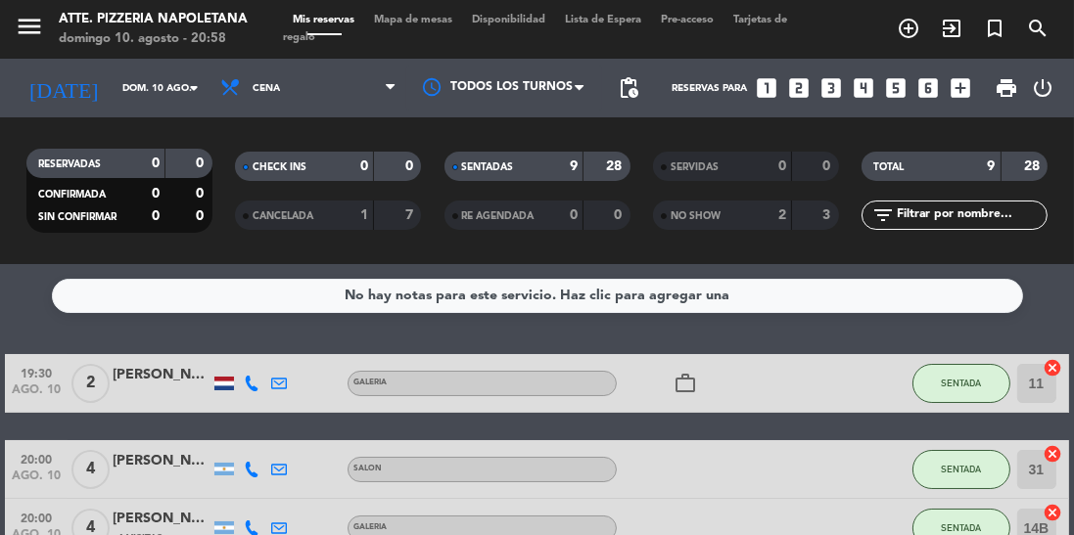
click at [113, 98] on input "dom. 10 ago." at bounding box center [185, 88] width 144 height 30
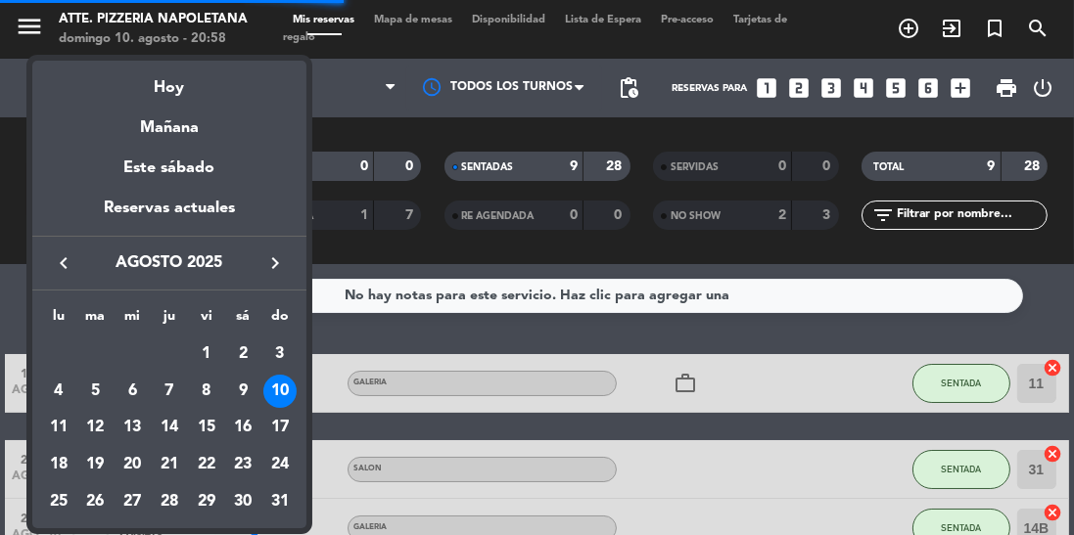
click at [57, 427] on div "11" at bounding box center [58, 427] width 33 height 33
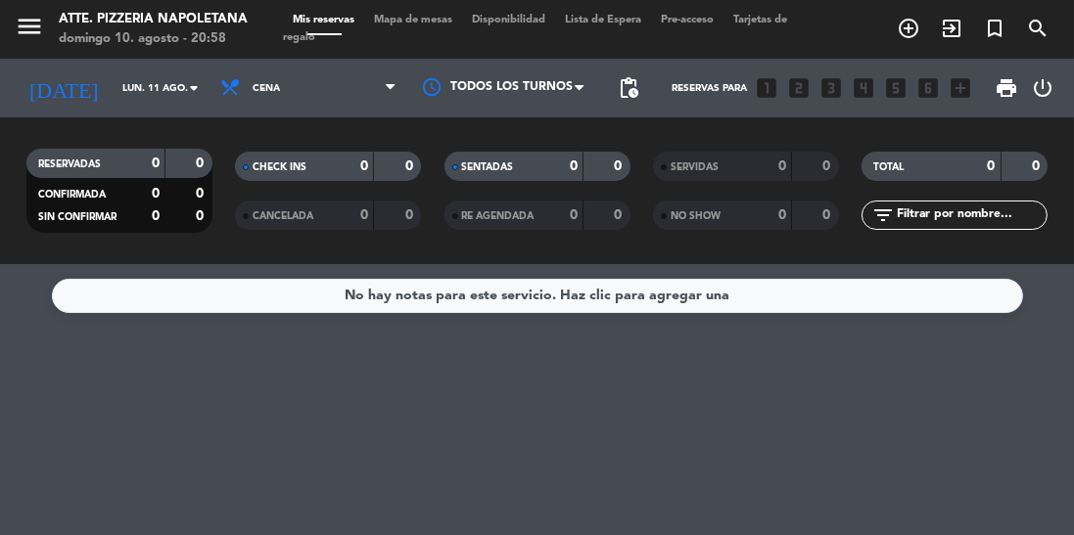
click at [124, 99] on input "lun. 11 ago." at bounding box center [185, 88] width 144 height 30
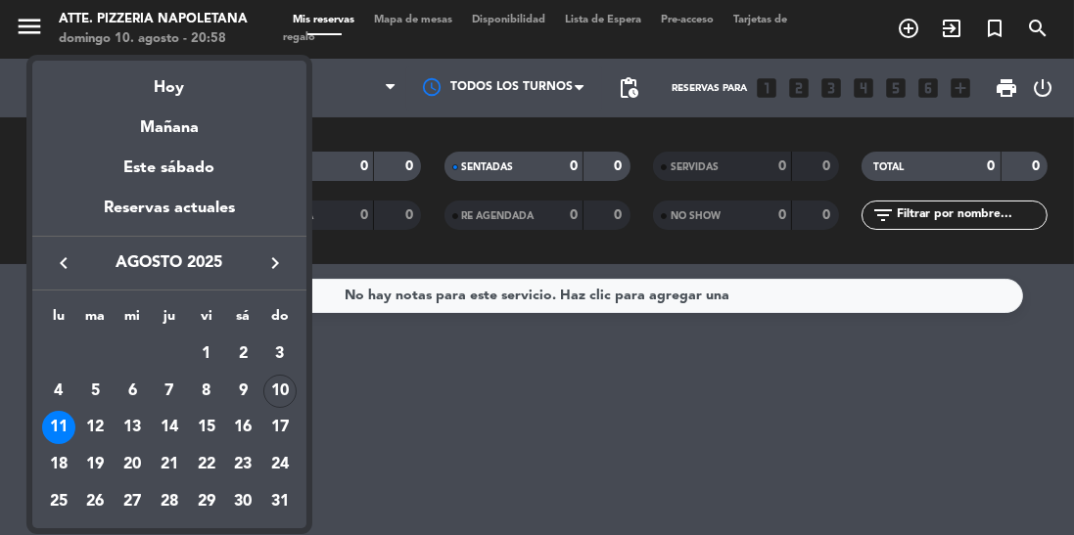
click at [85, 432] on div "12" at bounding box center [95, 427] width 33 height 33
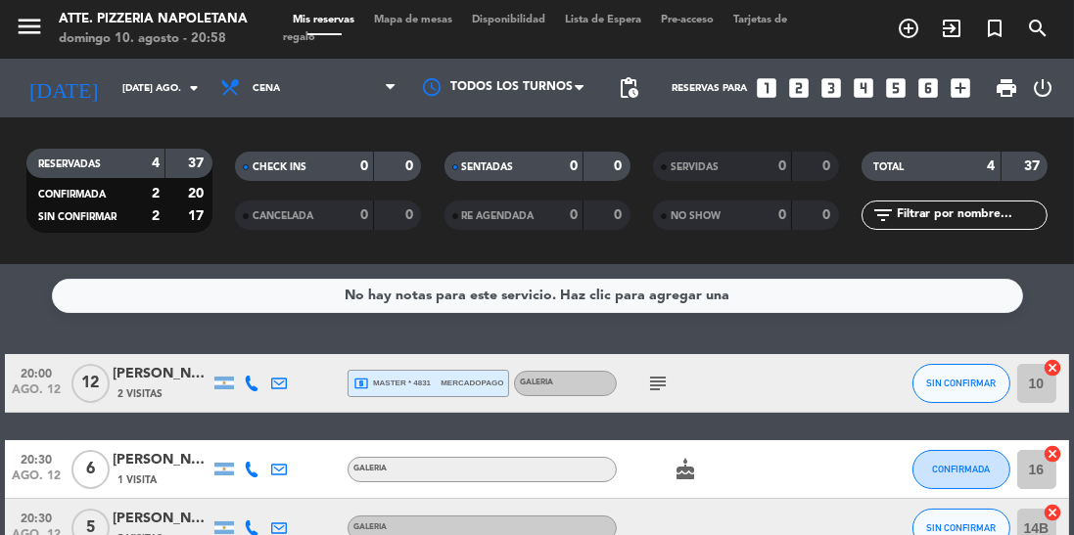
click at [113, 93] on input "[DATE] ago." at bounding box center [185, 88] width 144 height 30
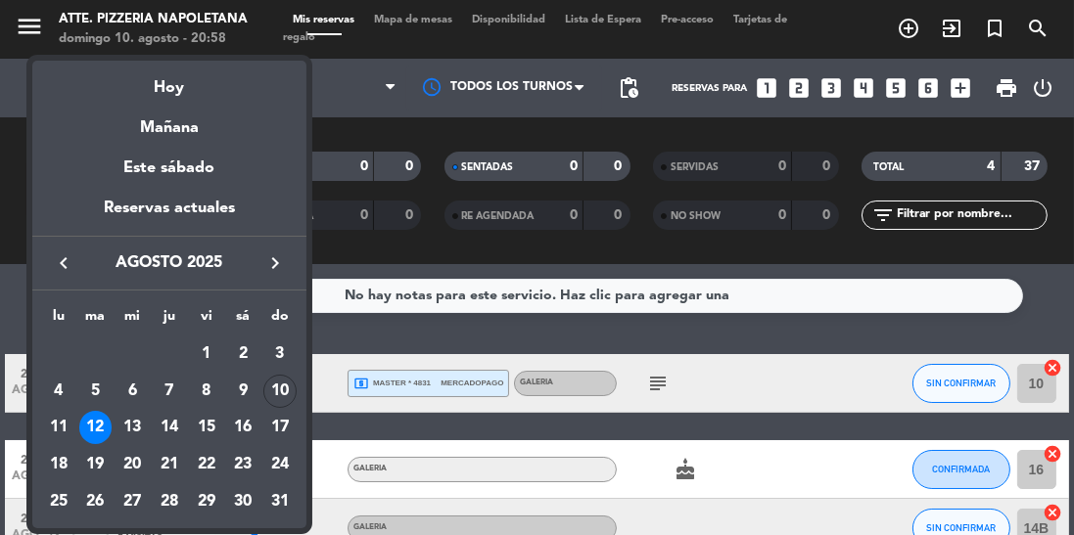
click at [208, 426] on div "15" at bounding box center [206, 427] width 33 height 33
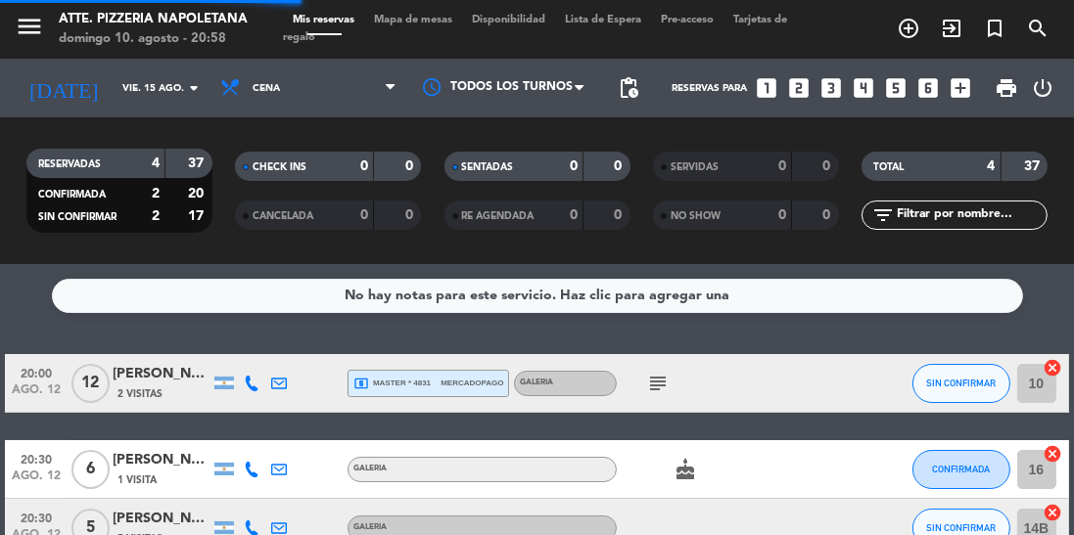
click at [113, 102] on input "vie. 15 ago." at bounding box center [185, 88] width 144 height 30
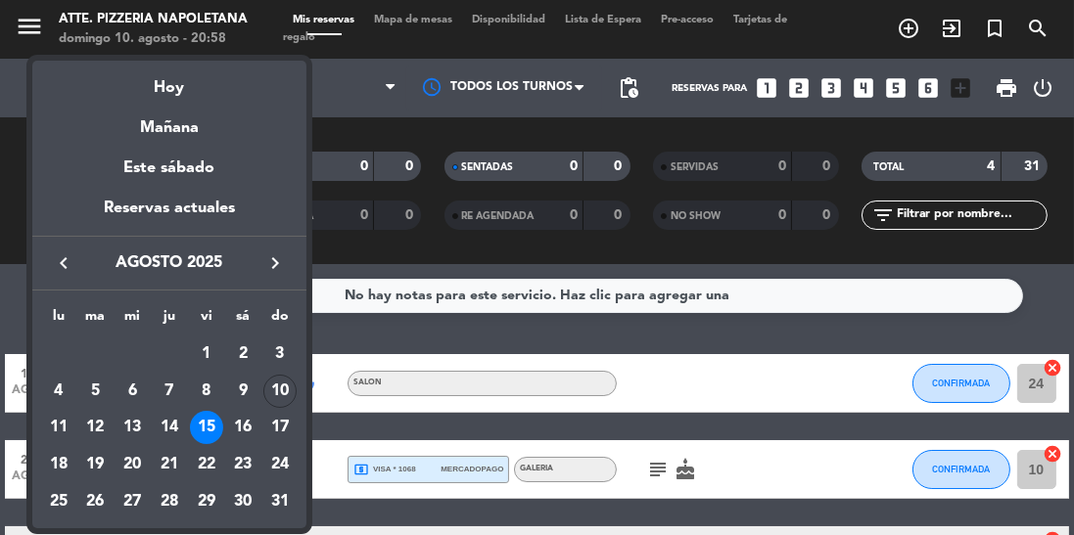
click at [170, 431] on div "14" at bounding box center [169, 427] width 33 height 33
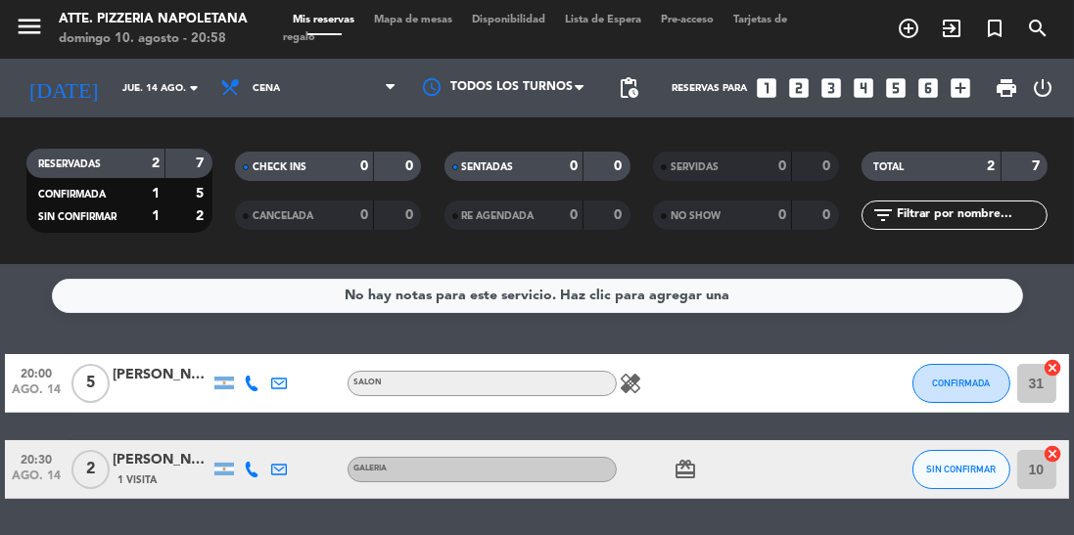
click at [113, 88] on input "jue. 14 ago." at bounding box center [185, 88] width 144 height 30
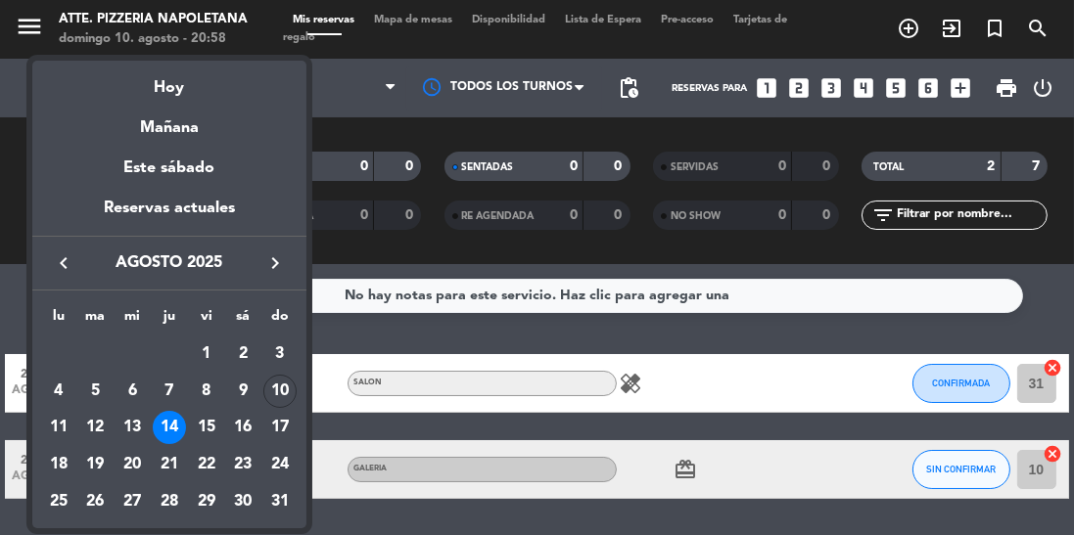
click at [192, 424] on div "15" at bounding box center [206, 427] width 33 height 33
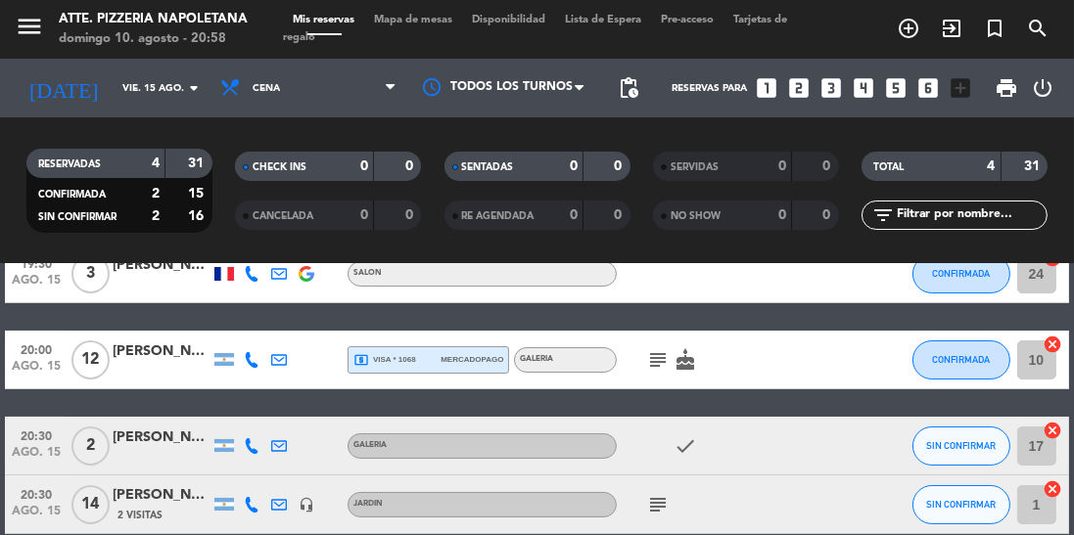
scroll to position [112, 0]
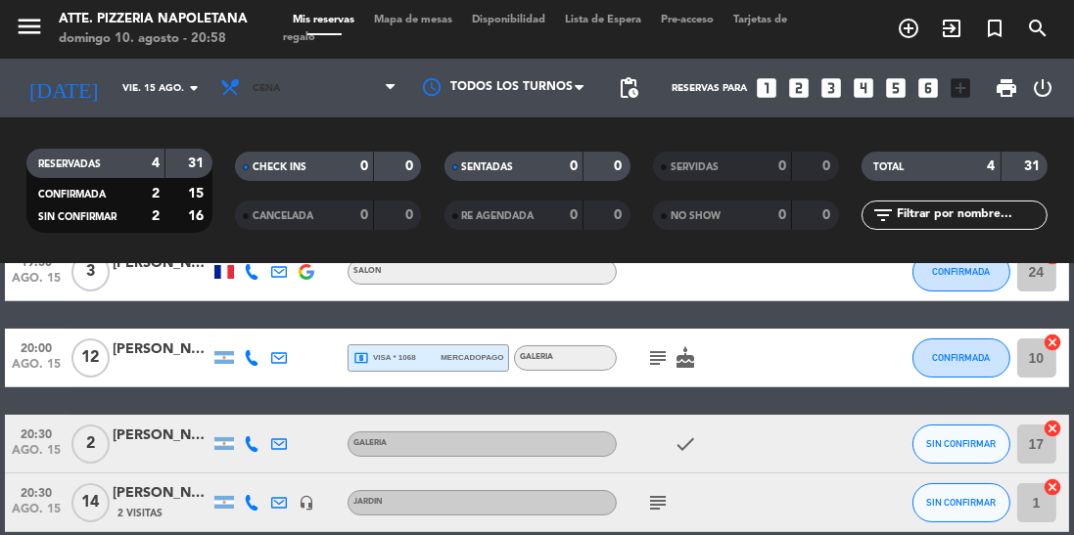
click at [244, 91] on icon at bounding box center [233, 88] width 28 height 22
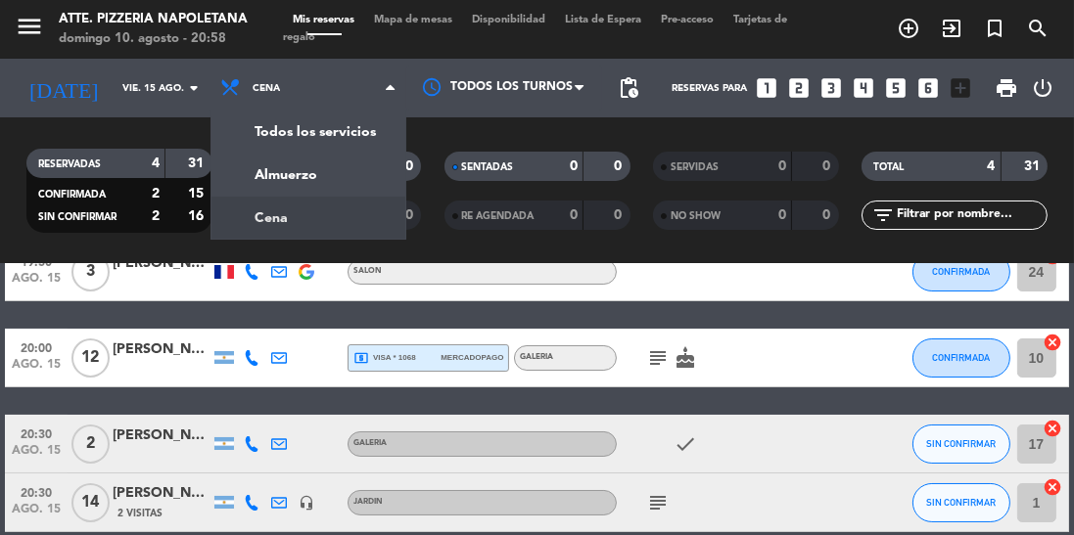
click at [256, 172] on div "menu Atte. Pizzeria Napoletana [PERSON_NAME] 10. [PERSON_NAME] - 20:58 Mis rese…" at bounding box center [537, 132] width 1074 height 264
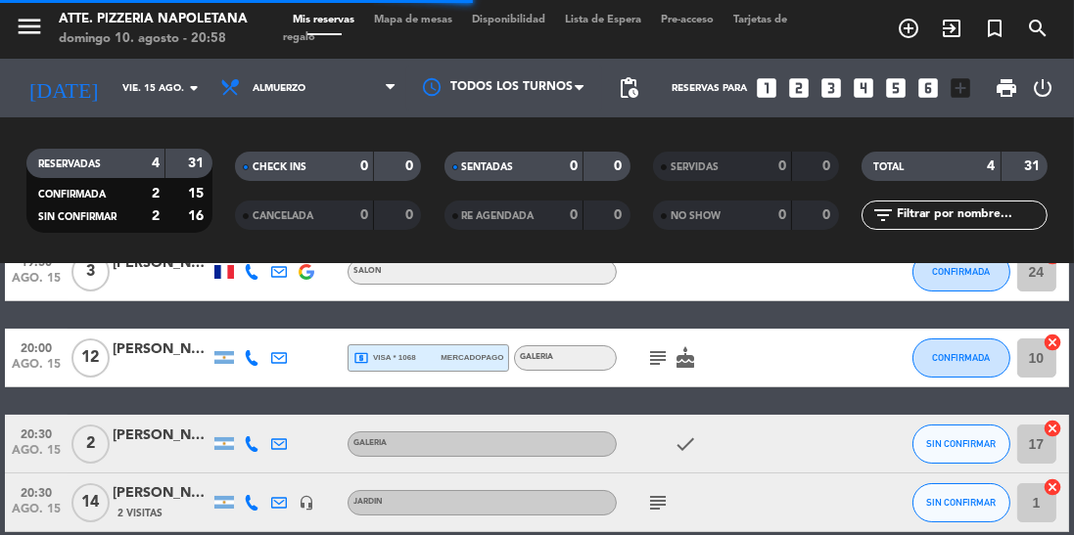
scroll to position [0, 0]
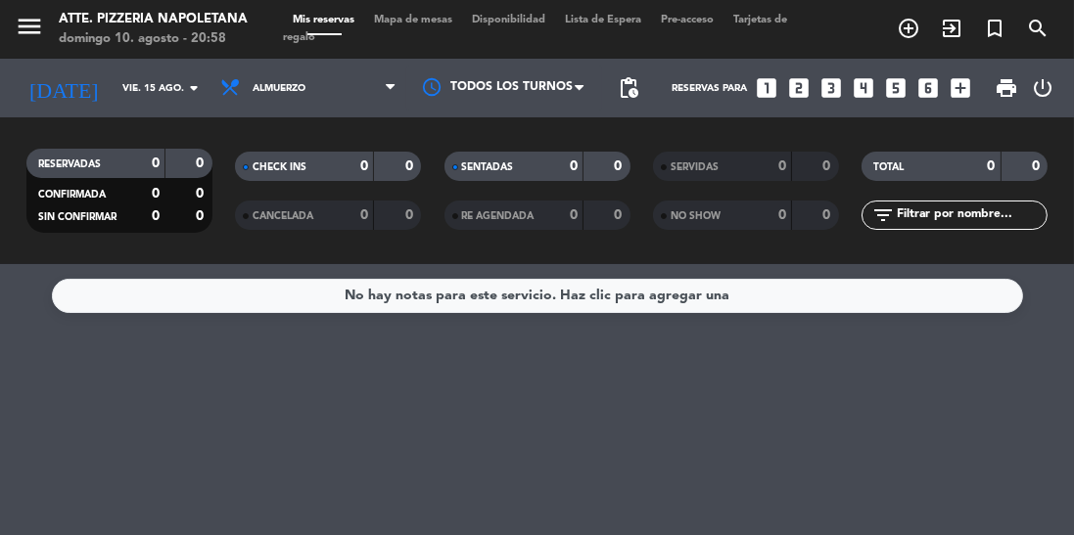
click at [113, 98] on input "vie. 15 ago." at bounding box center [185, 88] width 144 height 30
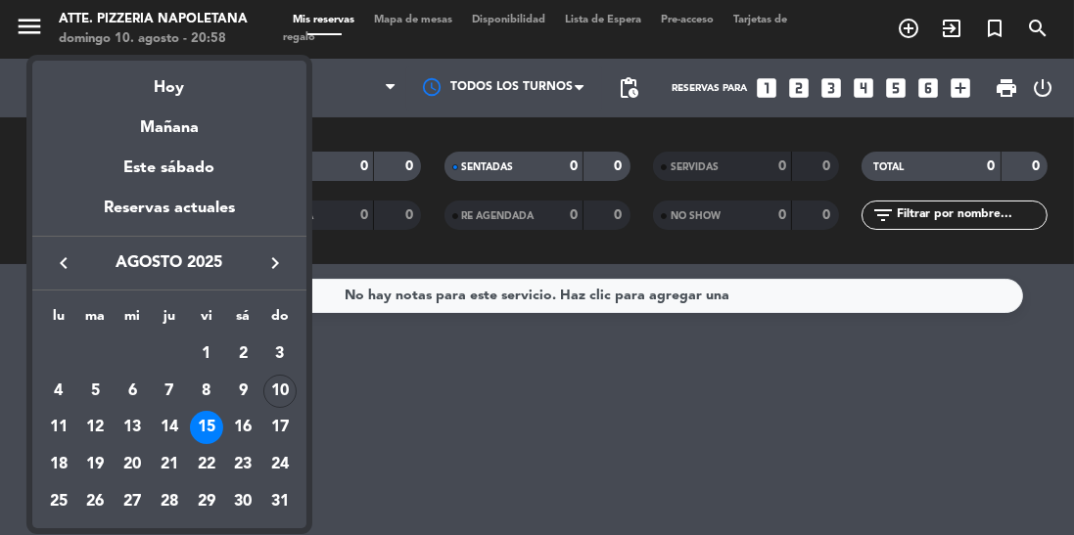
click at [89, 425] on div "12" at bounding box center [95, 427] width 33 height 33
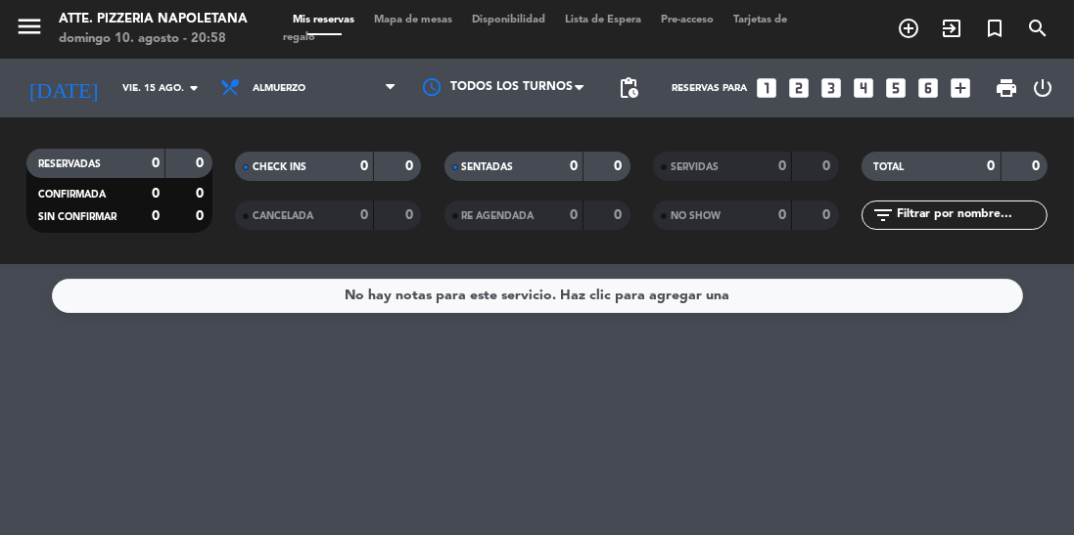
type input "[DATE] ago."
click at [272, 93] on span "Almuerzo" at bounding box center [279, 88] width 53 height 11
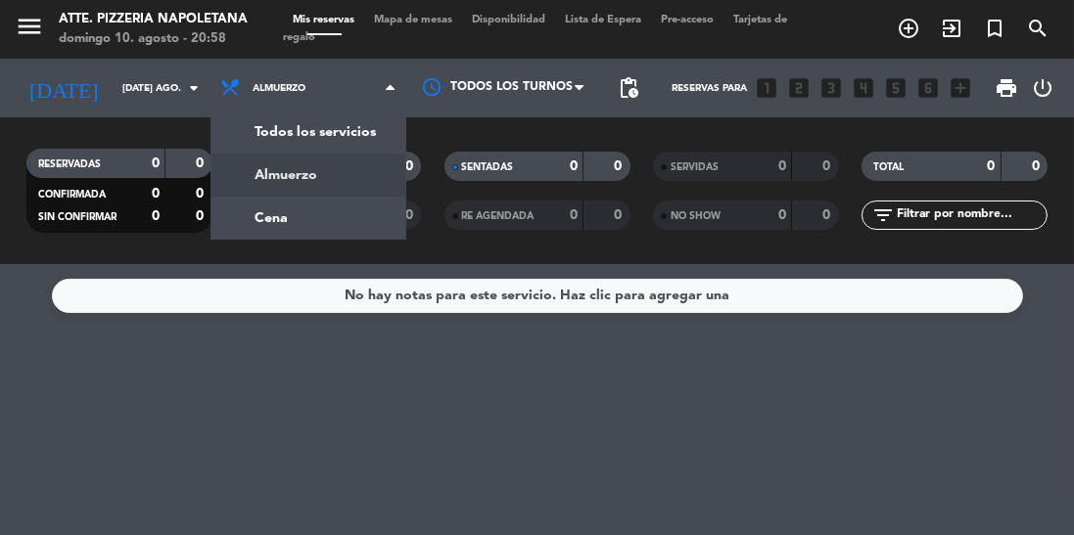
click at [243, 176] on div "menu Atte. Pizzeria Napoletana [PERSON_NAME] 10. [PERSON_NAME] - 20:58 Mis rese…" at bounding box center [537, 132] width 1074 height 264
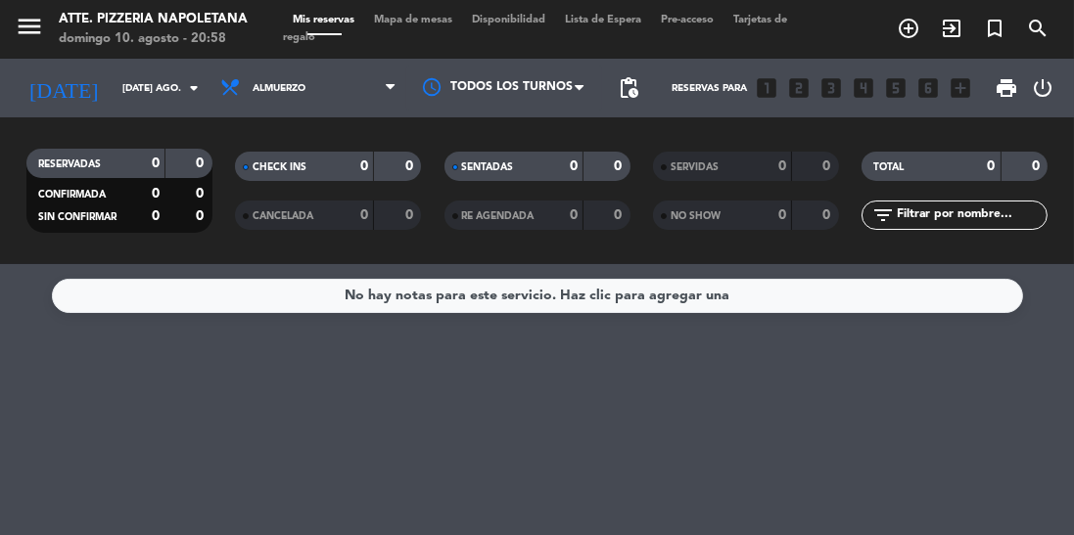
click at [237, 93] on icon at bounding box center [233, 88] width 28 height 22
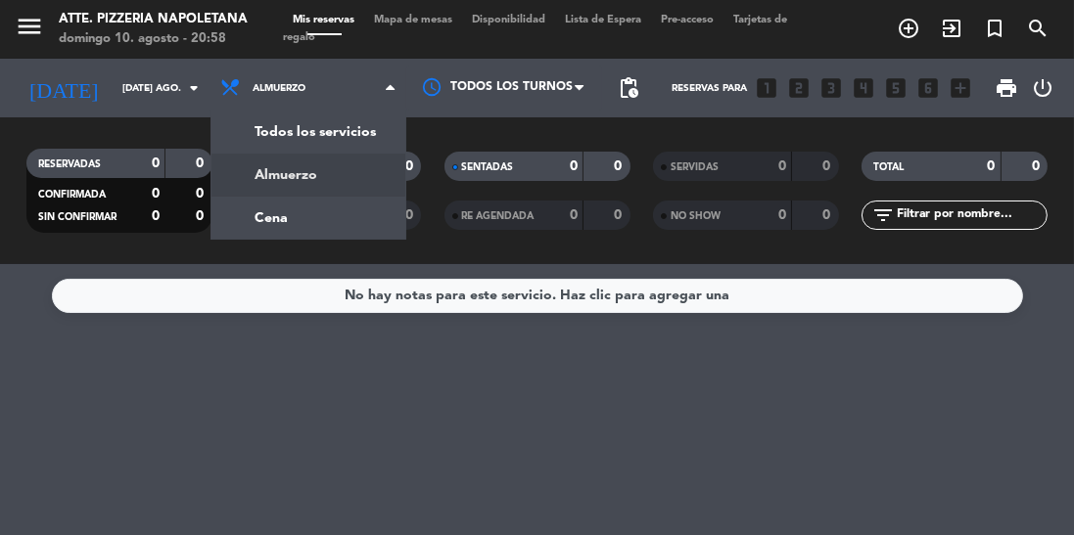
click at [248, 222] on div "menu Atte. Pizzeria Napoletana [PERSON_NAME] 10. [PERSON_NAME] - 20:58 Mis rese…" at bounding box center [537, 132] width 1074 height 264
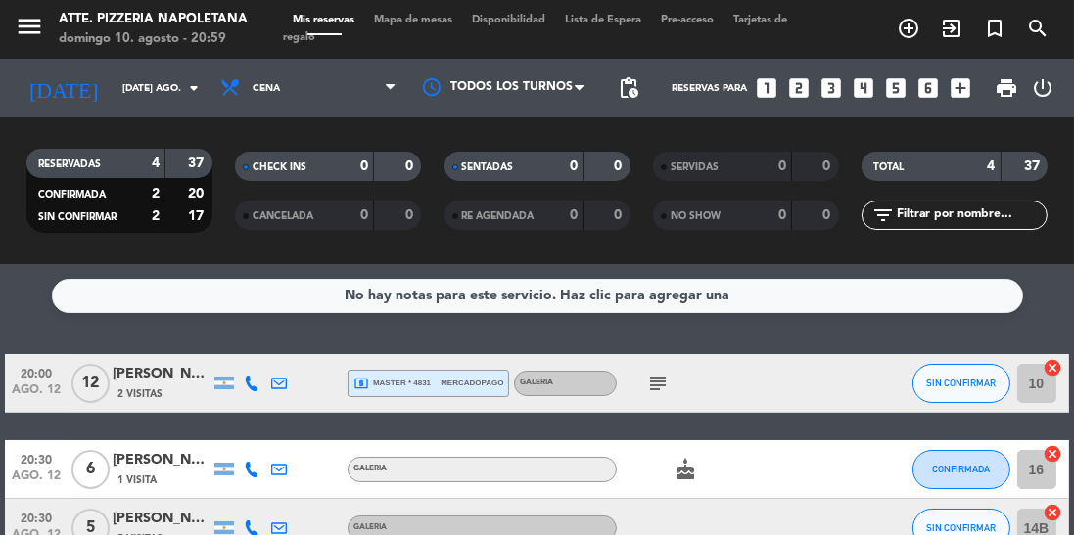
click at [651, 388] on icon "subject" at bounding box center [657, 383] width 23 height 23
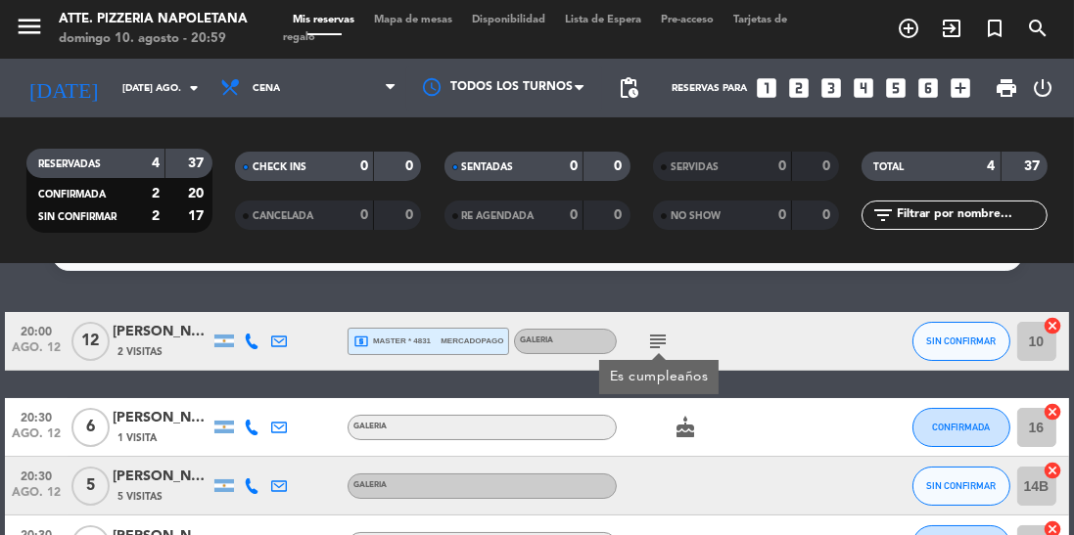
scroll to position [50, 0]
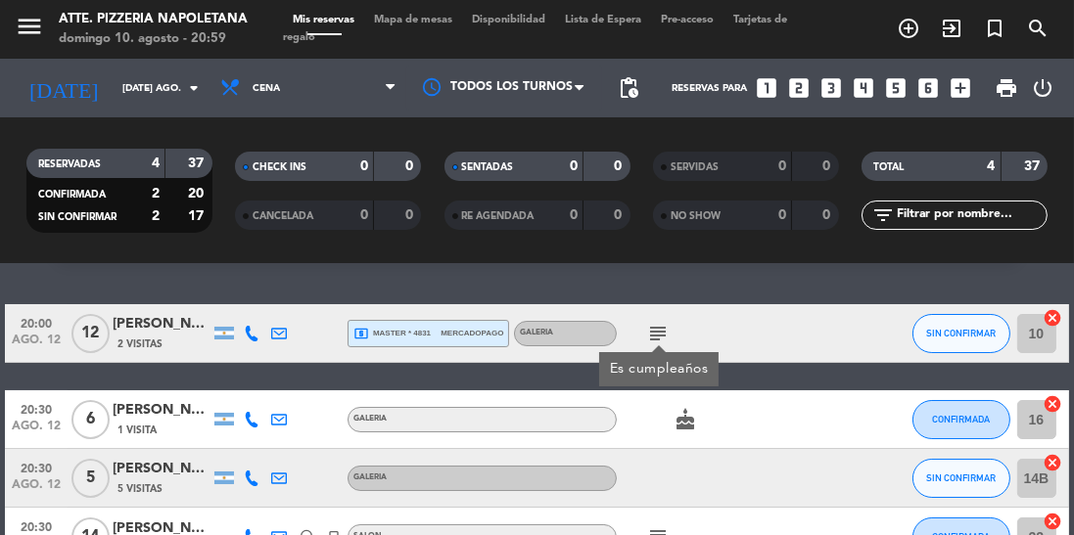
click at [656, 533] on icon "subject" at bounding box center [657, 537] width 23 height 23
click at [393, 22] on span "Mapa de mesas" at bounding box center [413, 20] width 98 height 11
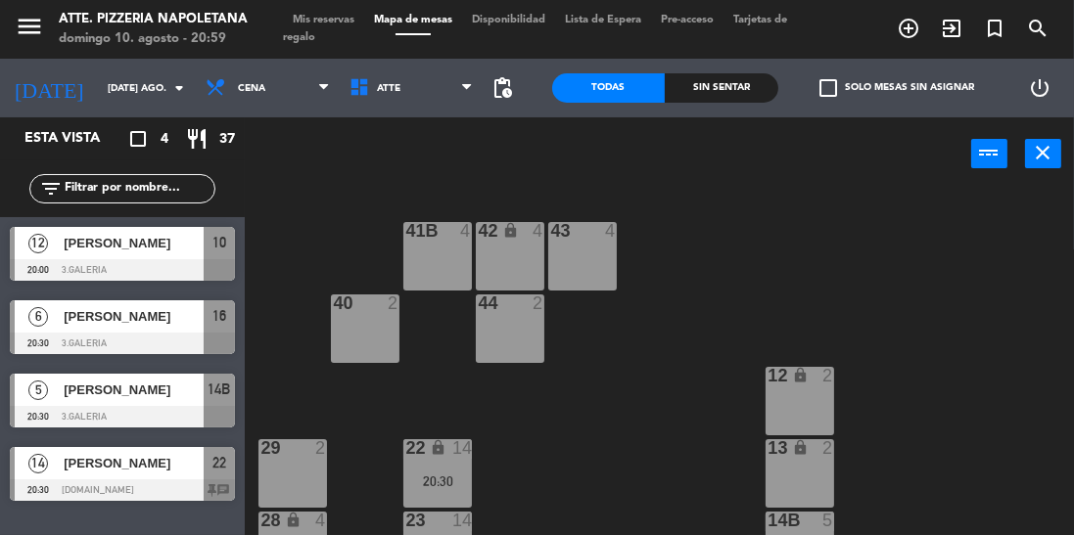
click at [1028, 153] on button "close" at bounding box center [1043, 153] width 36 height 29
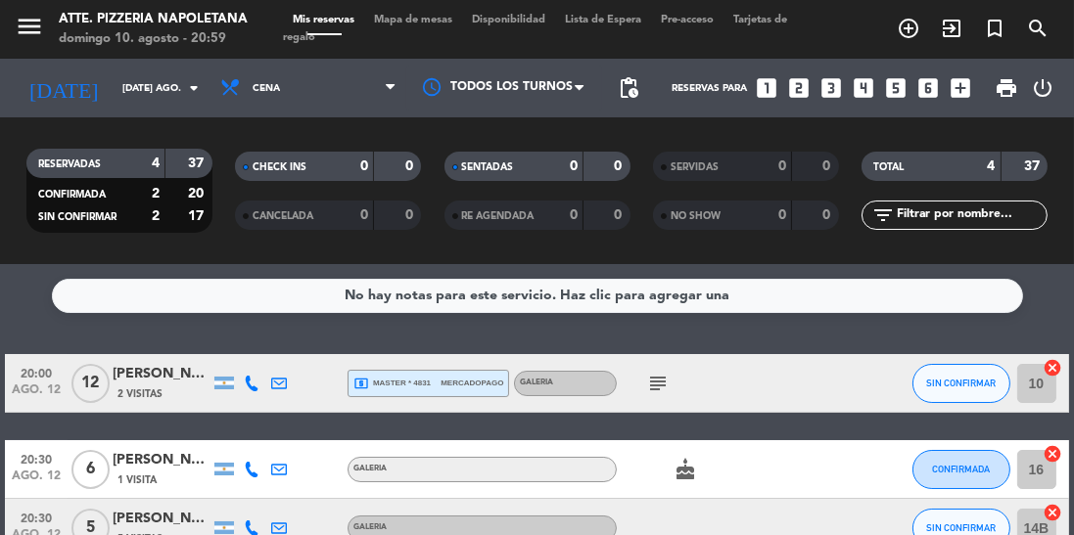
click at [396, 18] on span "Mapa de mesas" at bounding box center [413, 20] width 98 height 11
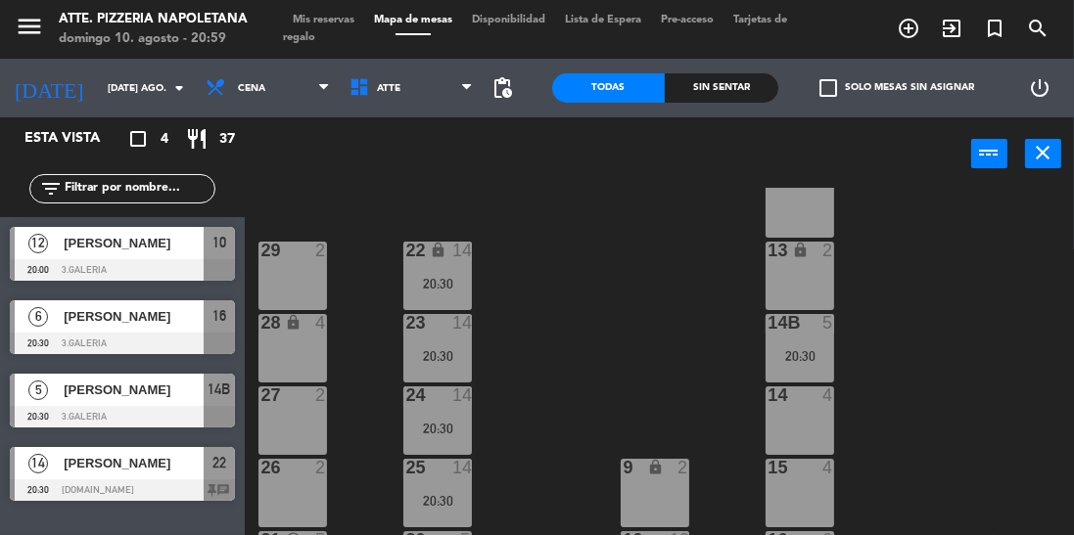
scroll to position [199, 0]
click at [283, 483] on div "26 2" at bounding box center [292, 492] width 69 height 69
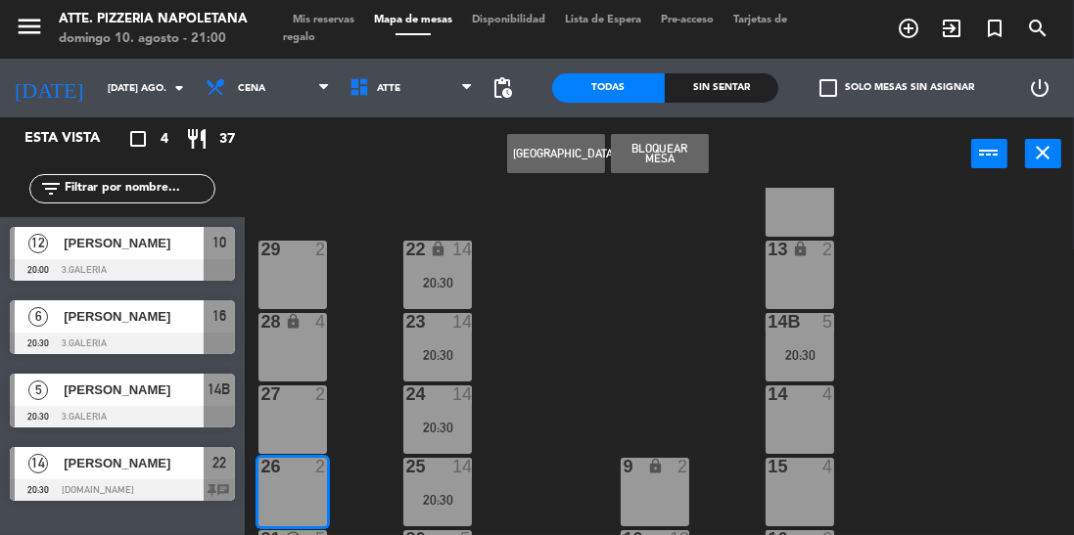
click at [652, 153] on button "Bloquear Mesa" at bounding box center [660, 153] width 98 height 39
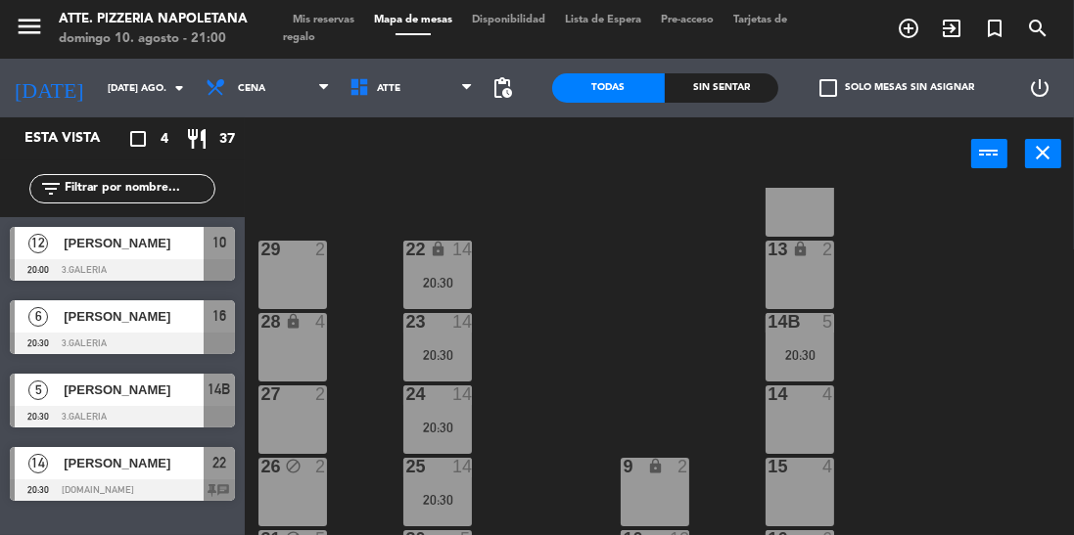
scroll to position [0, 0]
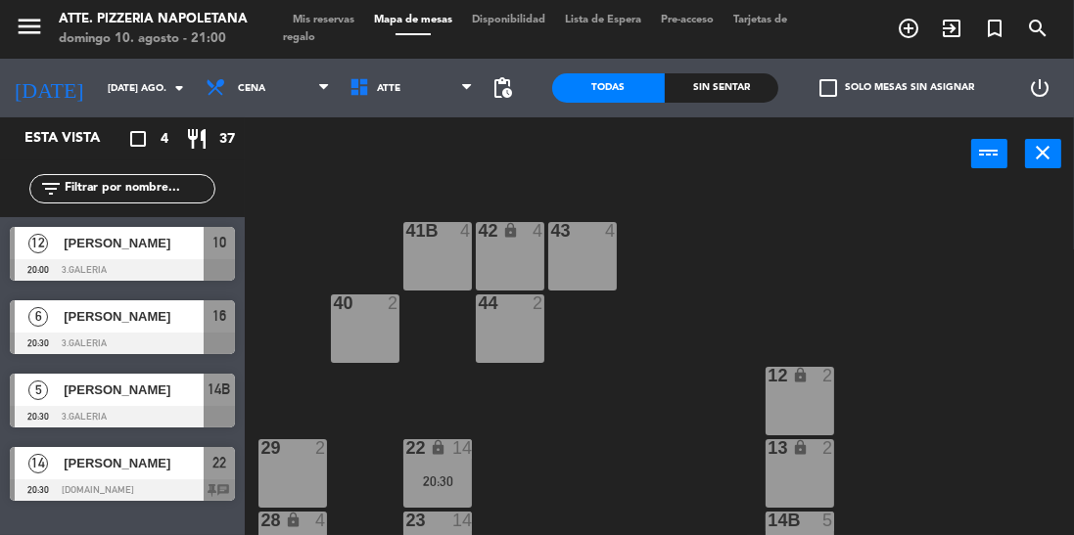
click at [319, 20] on span "Mis reservas" at bounding box center [323, 20] width 81 height 11
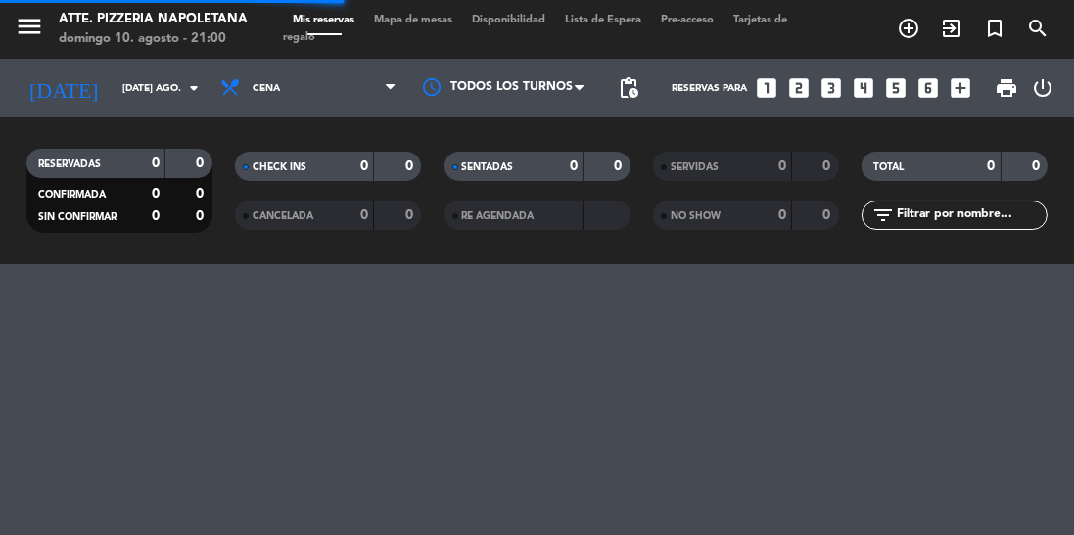
click at [115, 98] on input "[DATE] ago." at bounding box center [185, 88] width 144 height 30
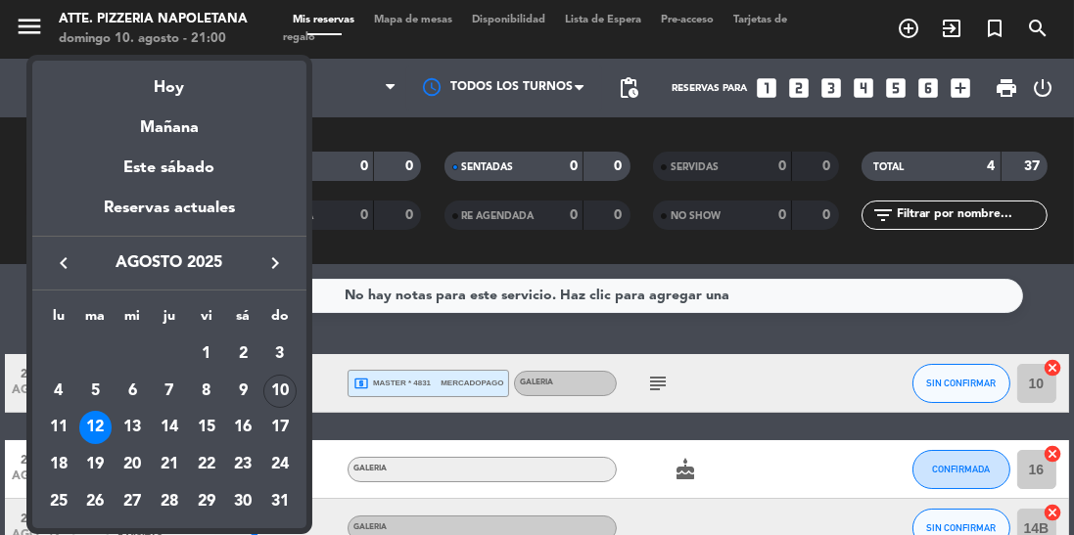
click at [122, 427] on div "13" at bounding box center [132, 427] width 33 height 33
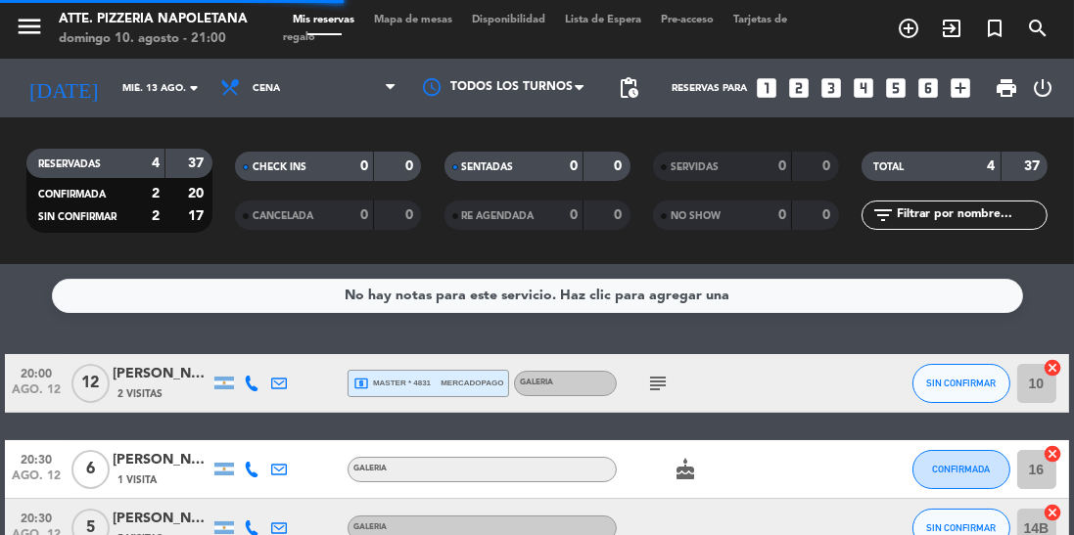
click at [113, 96] on input "mié. 13 ago." at bounding box center [185, 88] width 144 height 30
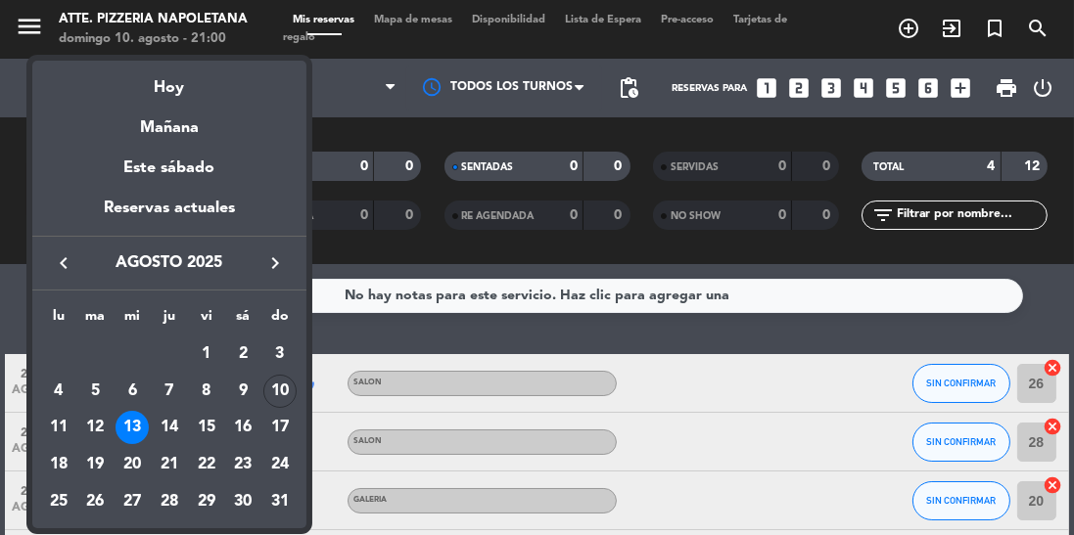
click at [164, 435] on div "14" at bounding box center [169, 427] width 33 height 33
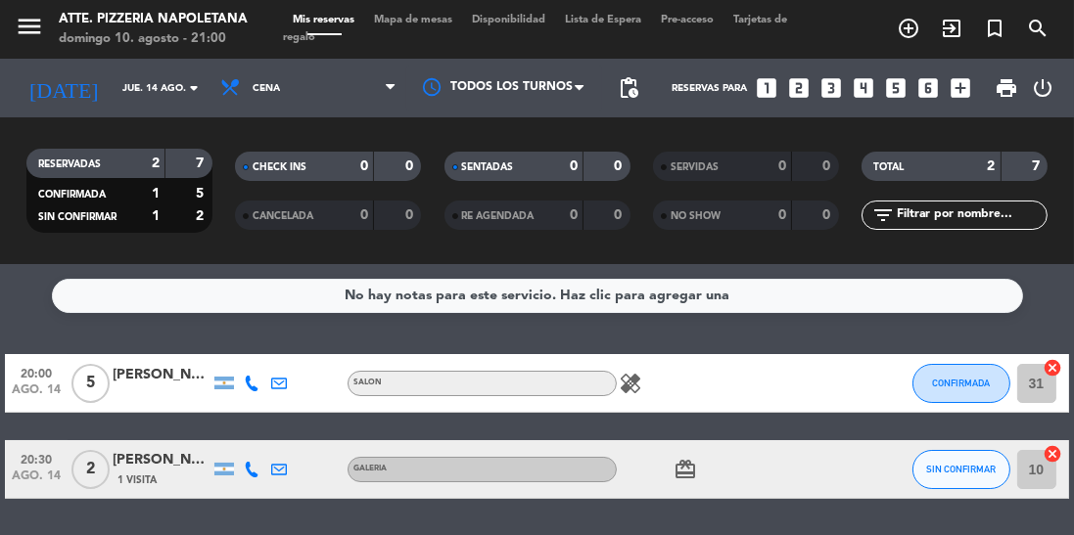
click at [130, 91] on input "jue. 14 ago." at bounding box center [185, 88] width 144 height 30
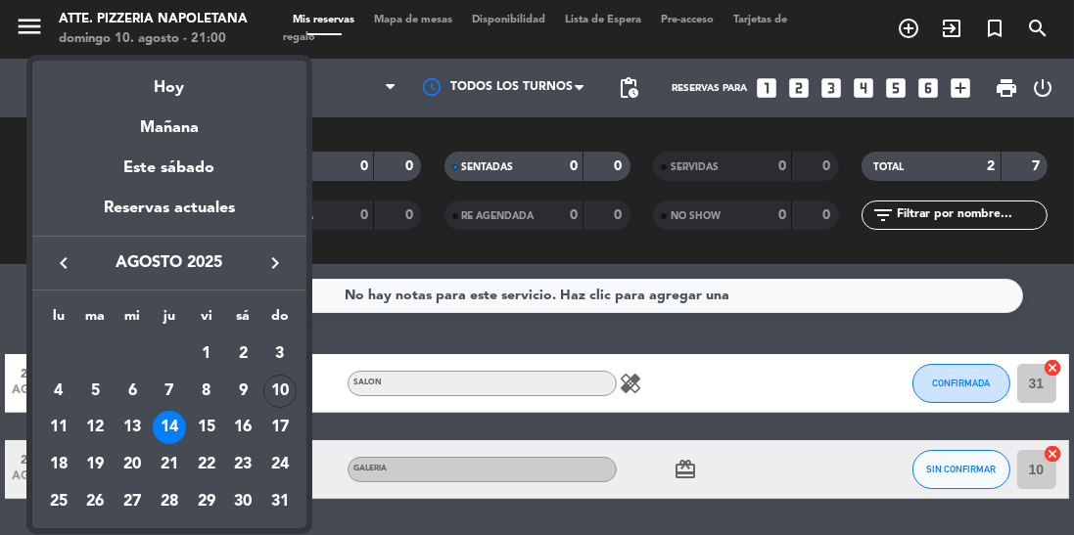
click at [247, 429] on div "16" at bounding box center [242, 427] width 33 height 33
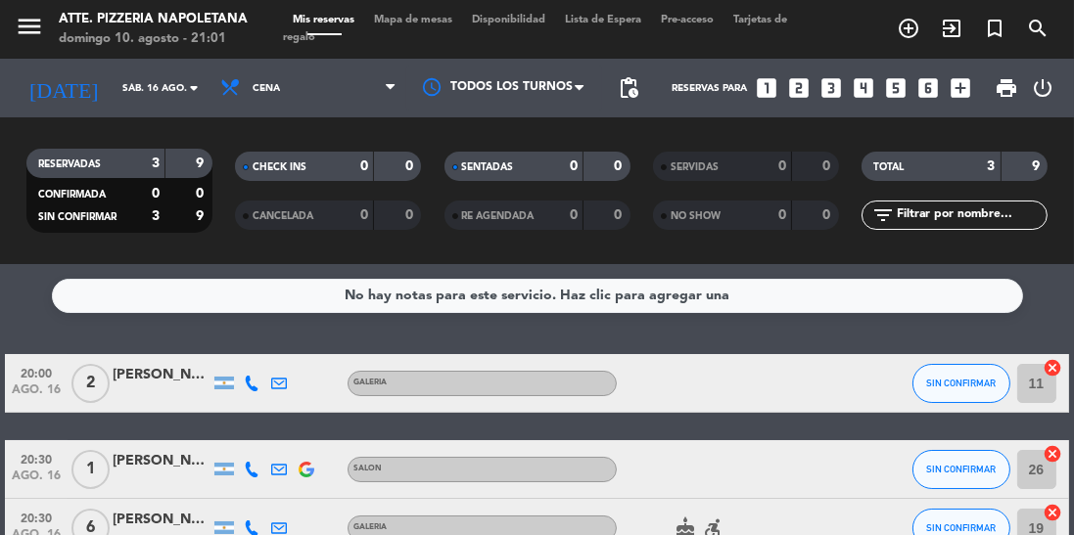
click at [113, 74] on input "sáb. 16 ago." at bounding box center [185, 88] width 144 height 30
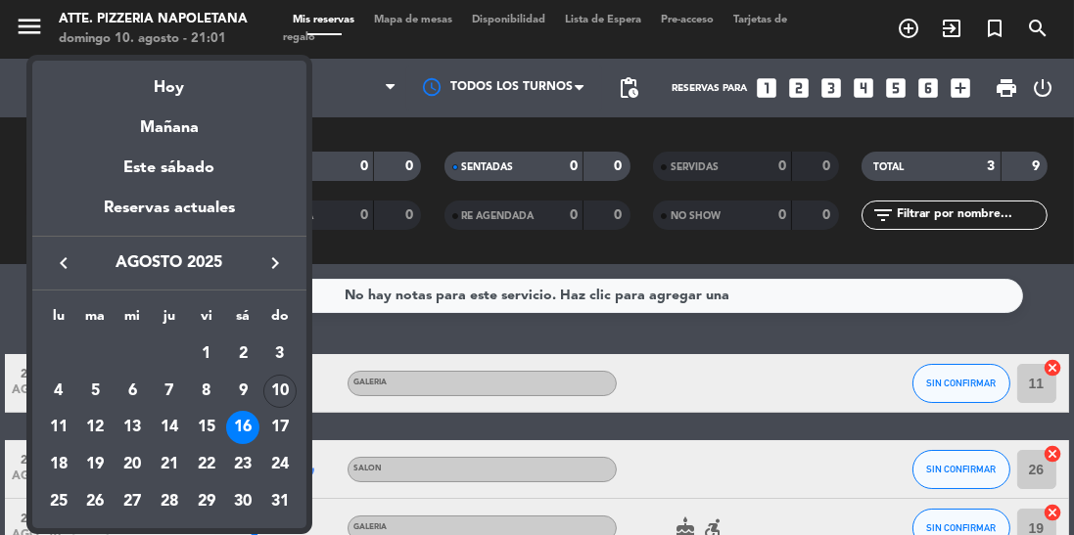
click at [60, 467] on div "18" at bounding box center [58, 464] width 33 height 33
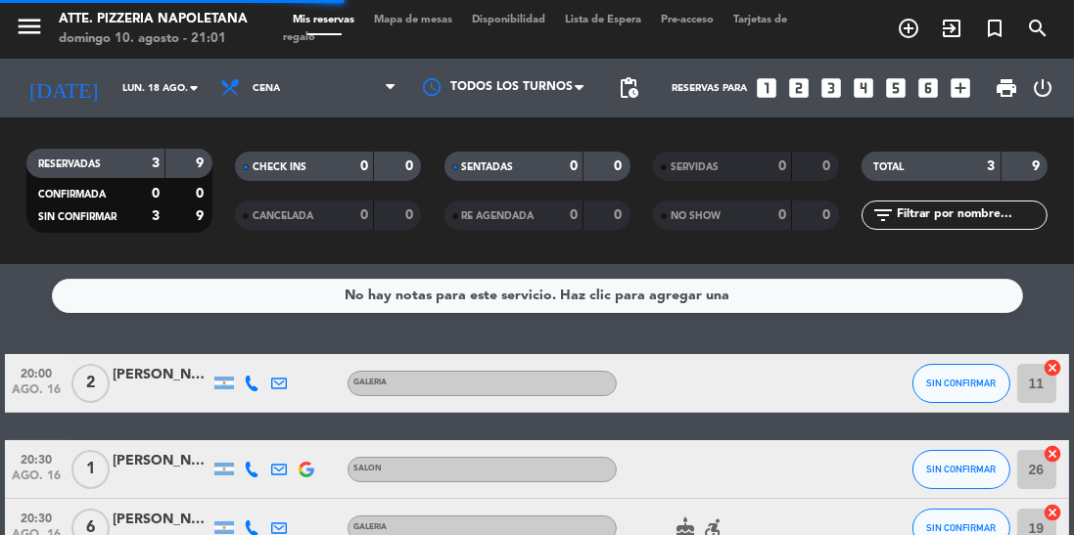
click at [114, 91] on input "lun. 18 ago." at bounding box center [185, 88] width 144 height 30
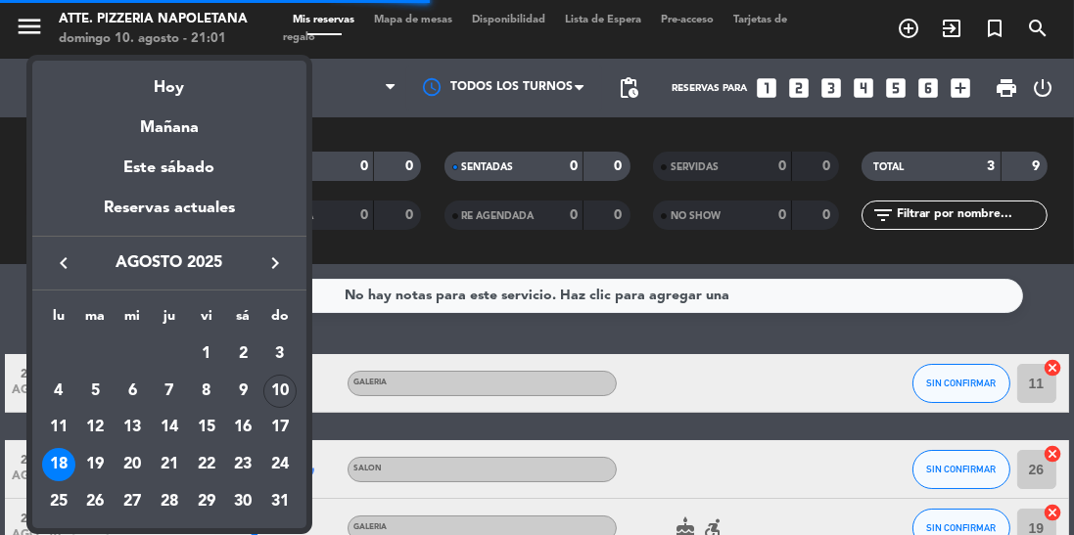
click at [103, 461] on div "19" at bounding box center [95, 464] width 33 height 33
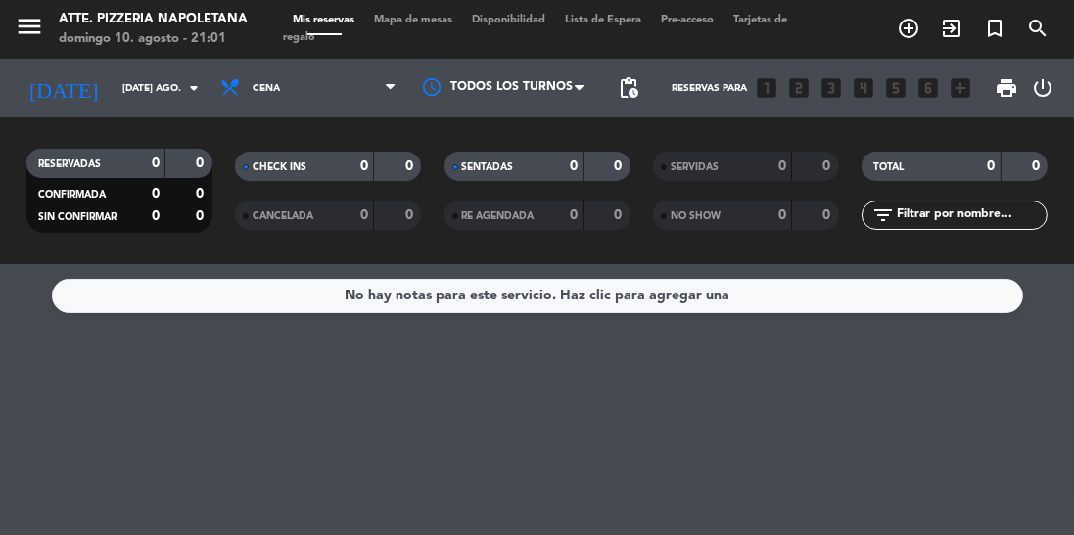
click at [116, 92] on input "[DATE] ago." at bounding box center [185, 88] width 144 height 30
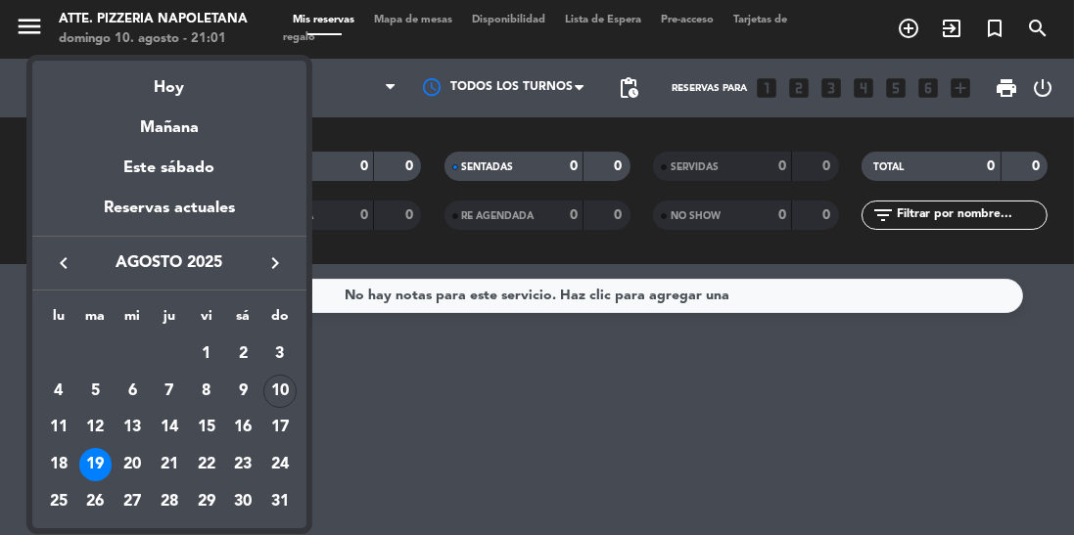
click at [133, 466] on div "20" at bounding box center [132, 464] width 33 height 33
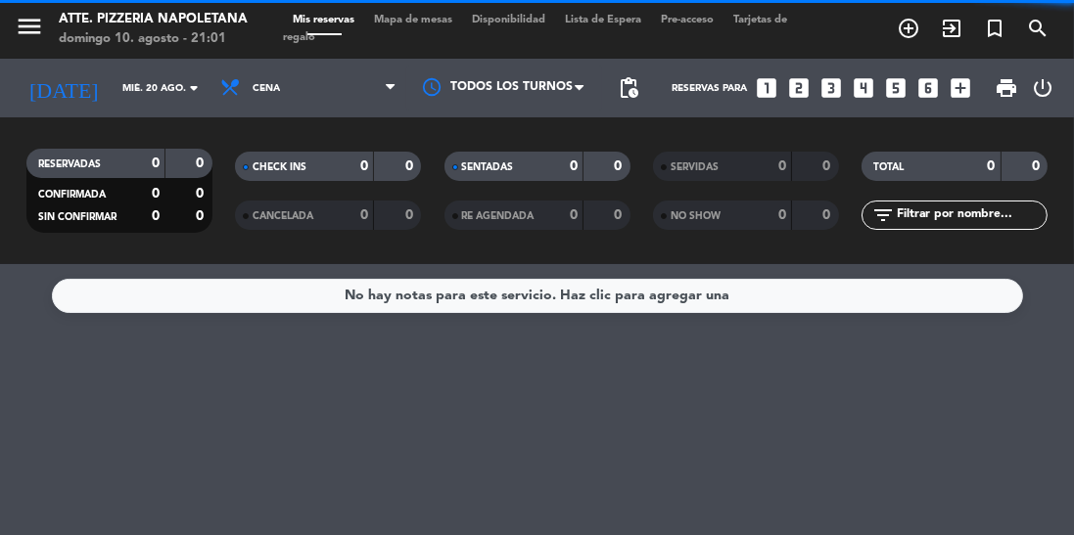
click at [113, 91] on input "mié. 20 ago." at bounding box center [185, 88] width 144 height 30
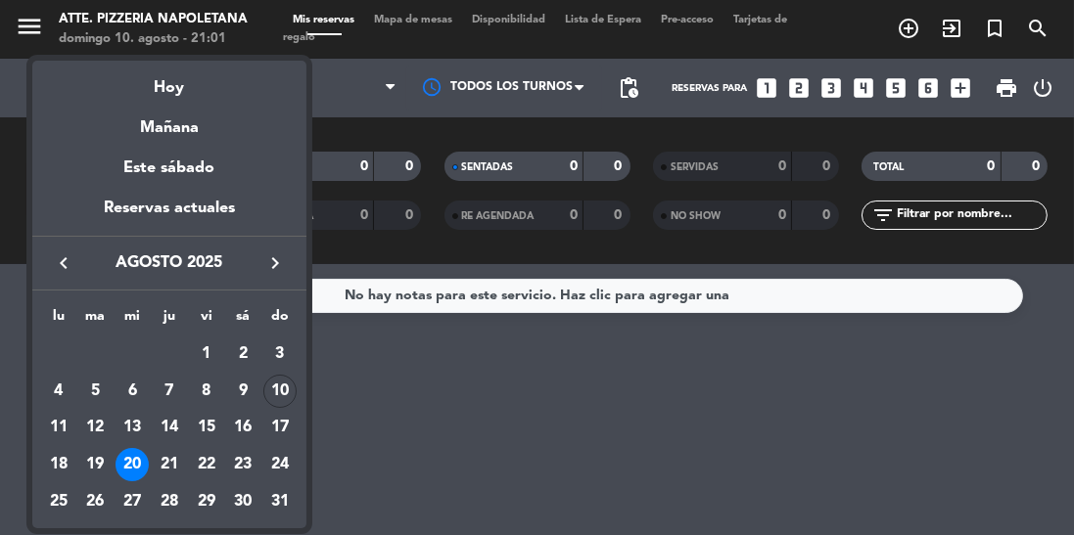
click at [166, 451] on div "21" at bounding box center [169, 464] width 33 height 33
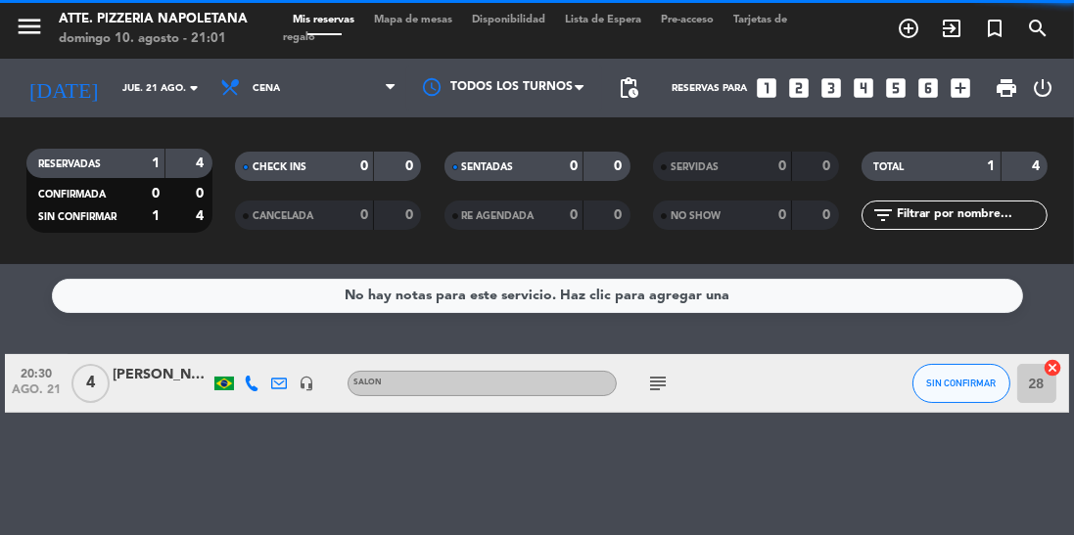
click at [107, 126] on div "RESERVADAS 1 4 CONFIRMADA 0 0 SIN CONFIRMAR 1 4 CHECK INS 0 0 CANCELADA 0 0 SEN…" at bounding box center [537, 190] width 1074 height 147
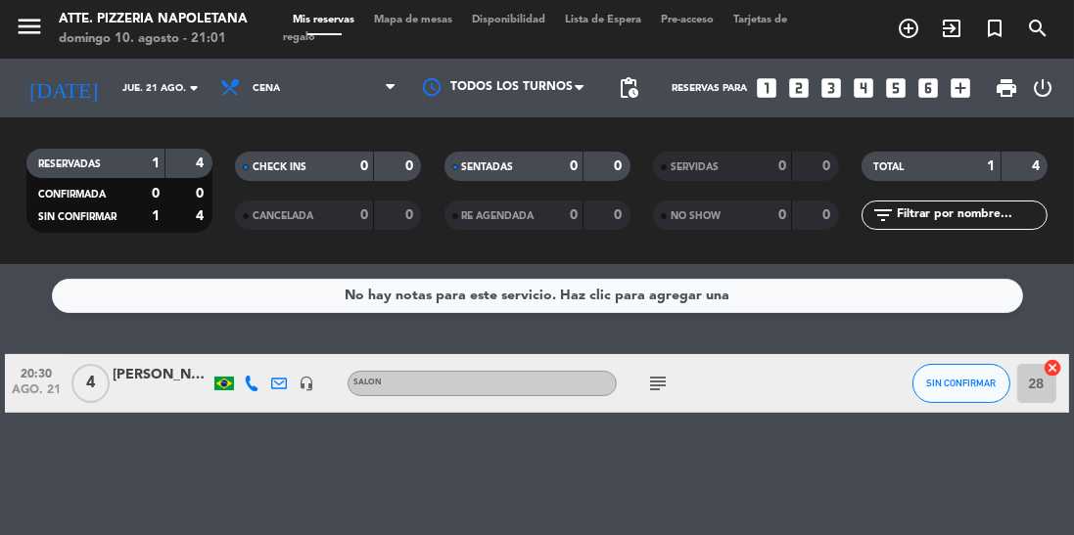
click at [113, 95] on input "jue. 21 ago." at bounding box center [185, 88] width 144 height 30
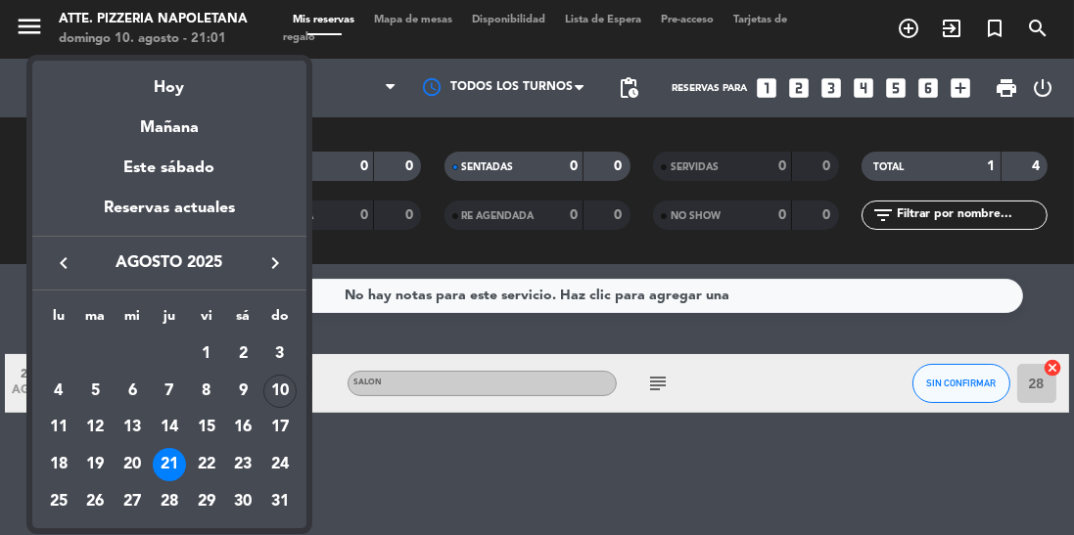
click at [201, 456] on div "22" at bounding box center [206, 464] width 33 height 33
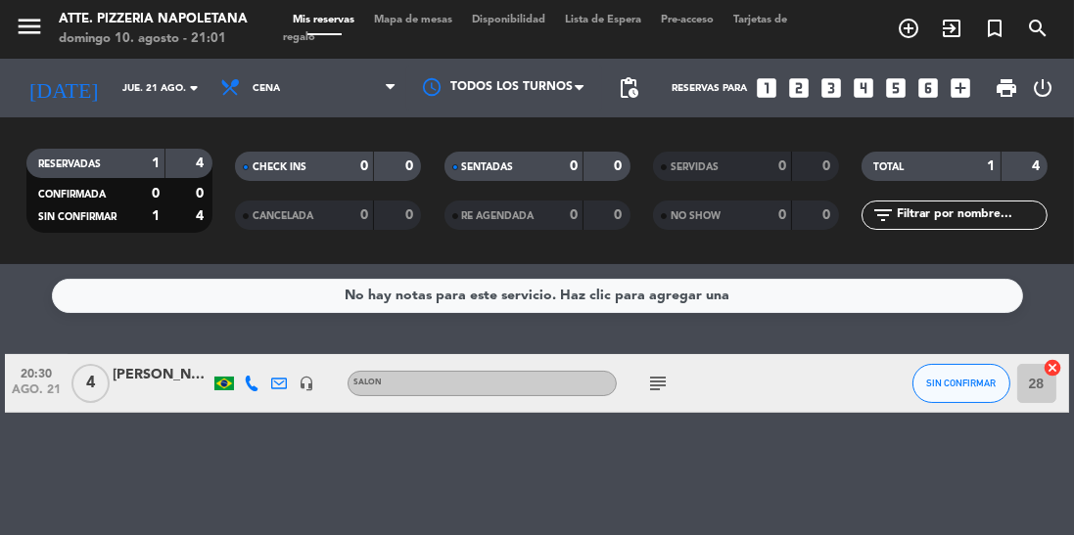
type input "vie. 22 ago."
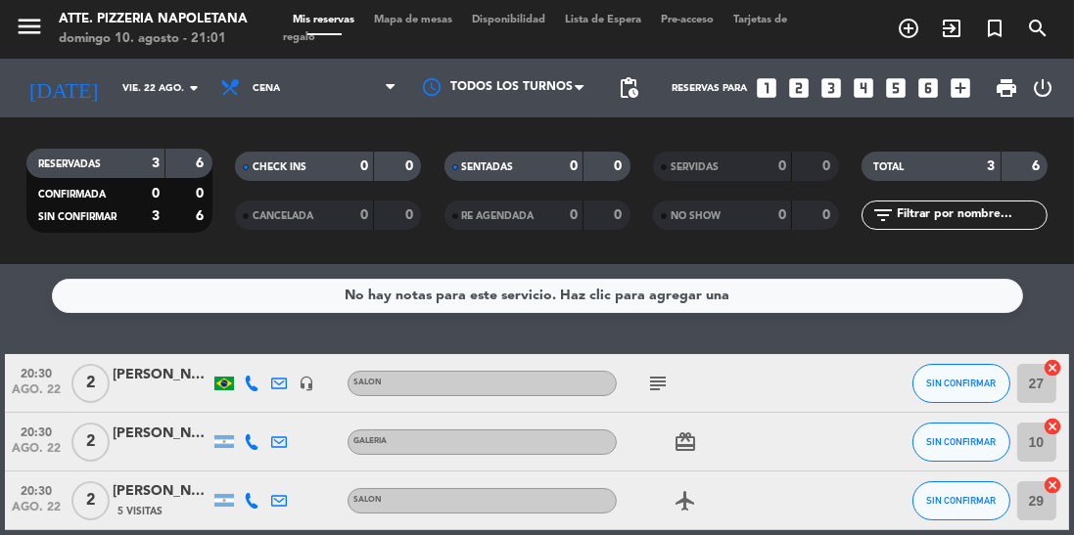
click at [158, 498] on div "[PERSON_NAME]" at bounding box center [162, 492] width 98 height 23
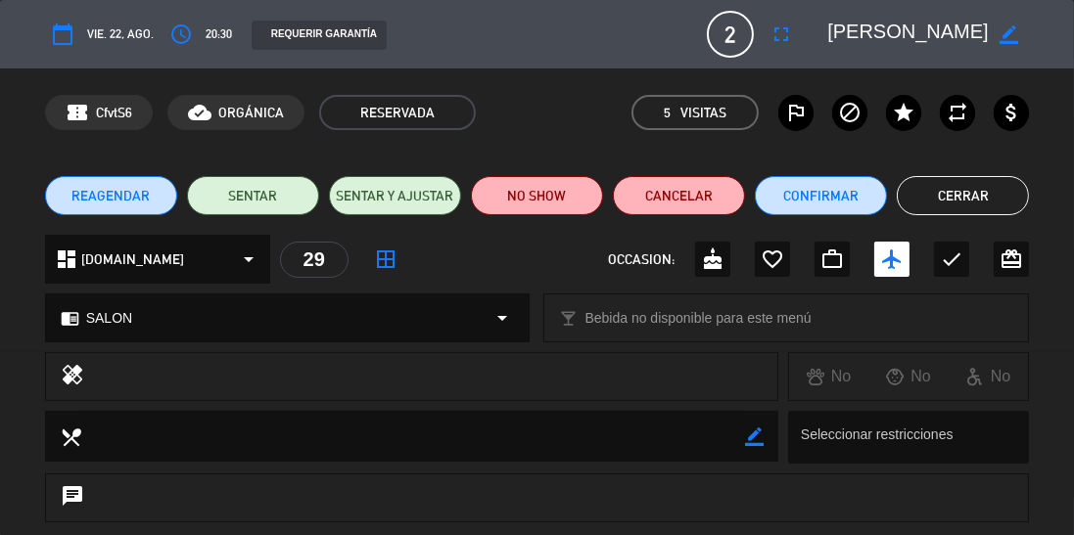
click at [980, 179] on button "Cerrar" at bounding box center [963, 195] width 132 height 39
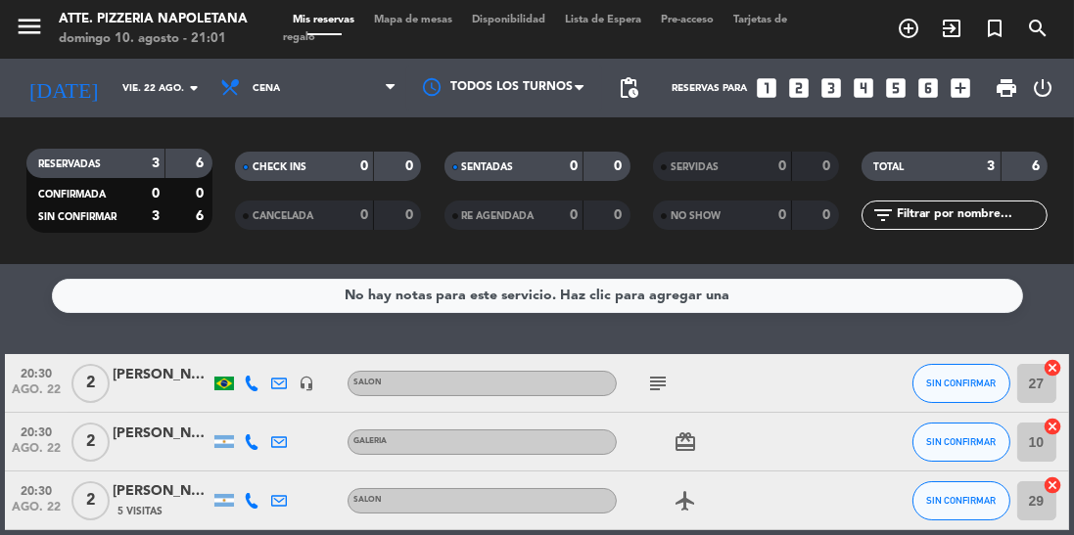
click at [418, 19] on span "Mapa de mesas" at bounding box center [413, 20] width 98 height 11
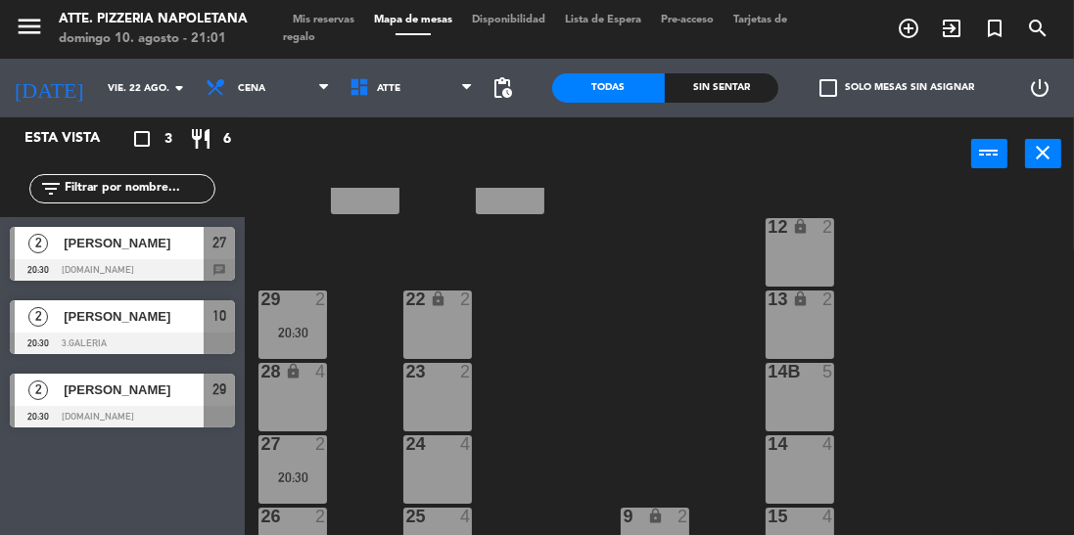
scroll to position [214, 0]
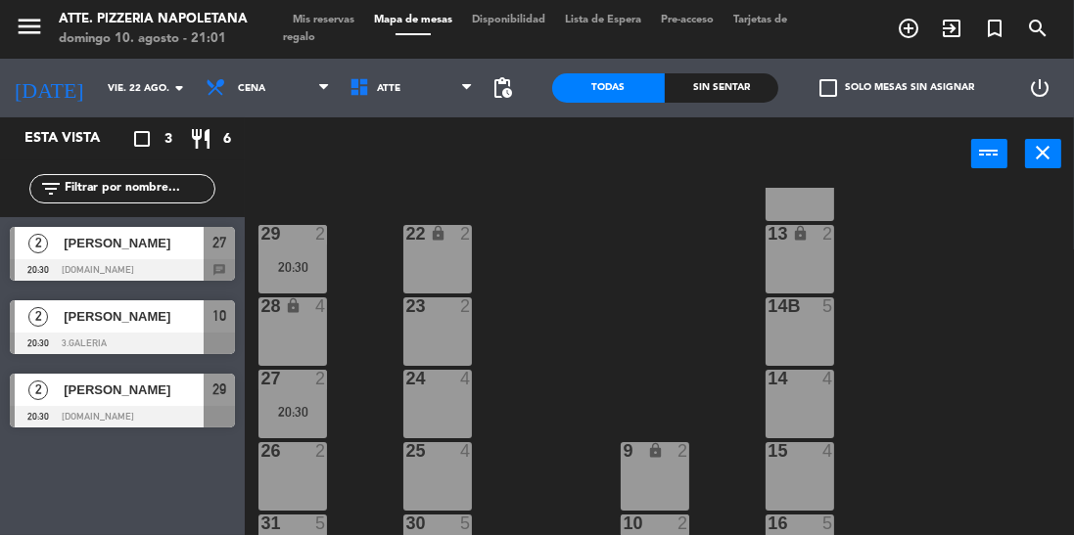
click at [300, 271] on div "20:30" at bounding box center [292, 267] width 69 height 14
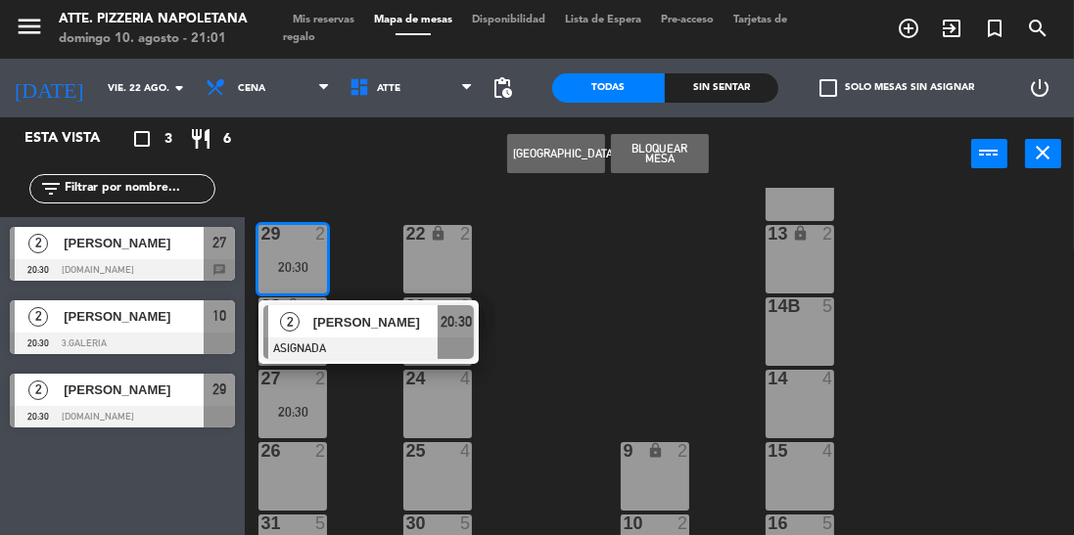
click at [299, 466] on div "26 2" at bounding box center [292, 476] width 69 height 69
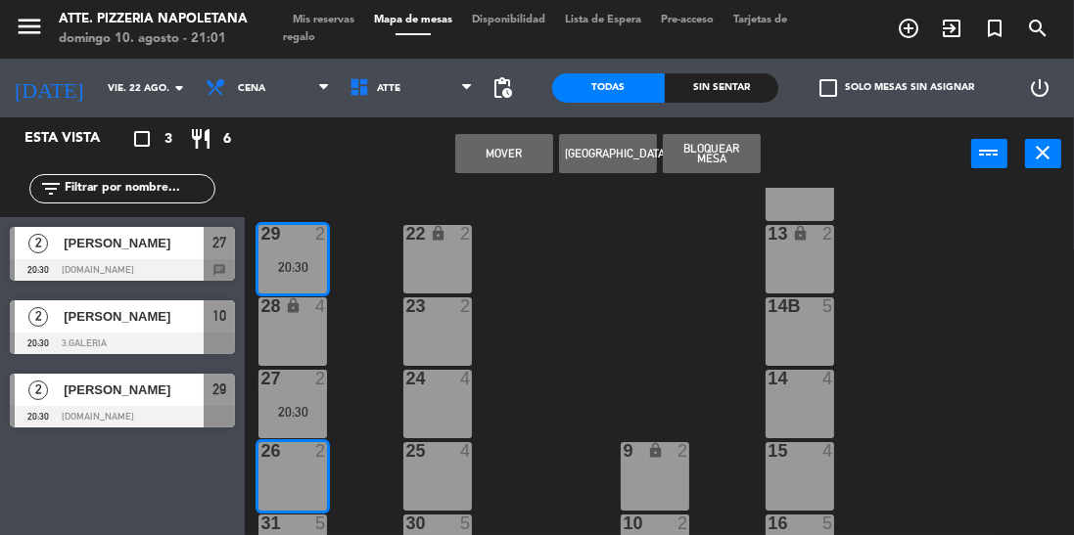
click at [484, 137] on button "Mover" at bounding box center [504, 153] width 98 height 39
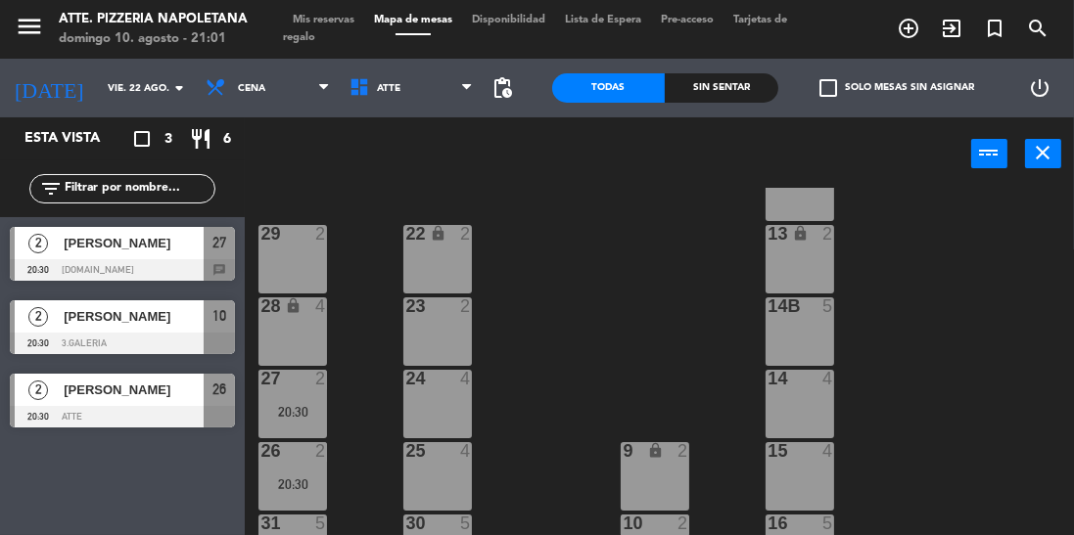
click at [1049, 143] on icon "close" at bounding box center [1043, 152] width 23 height 23
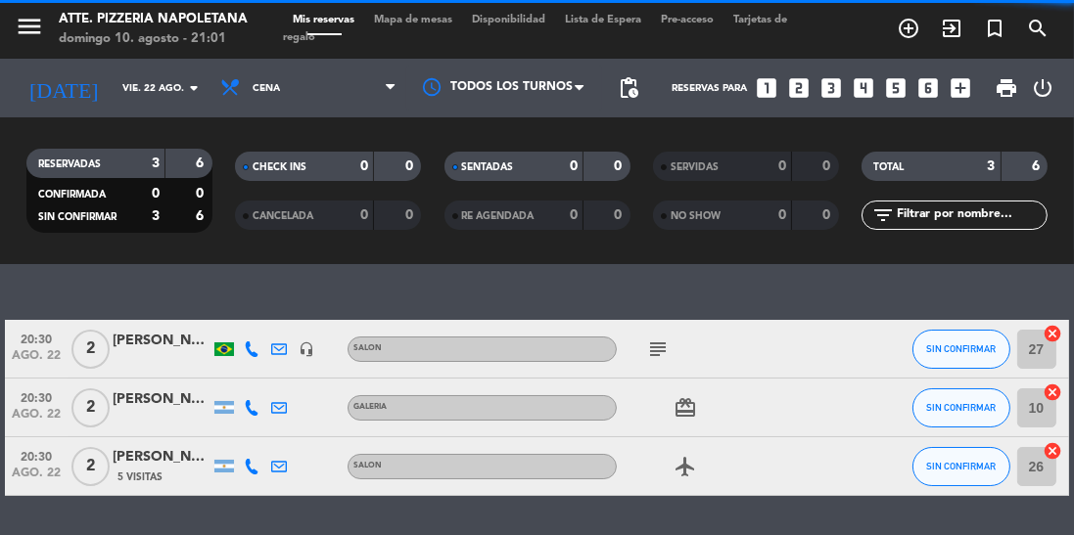
click at [155, 82] on input "vie. 22 ago." at bounding box center [185, 88] width 144 height 30
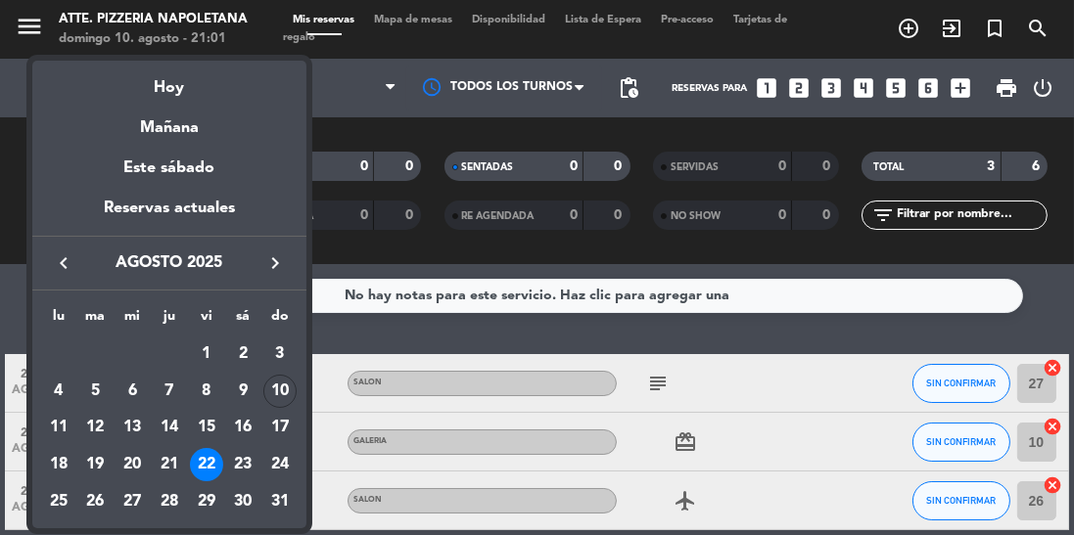
click at [227, 455] on td "23" at bounding box center [242, 464] width 37 height 37
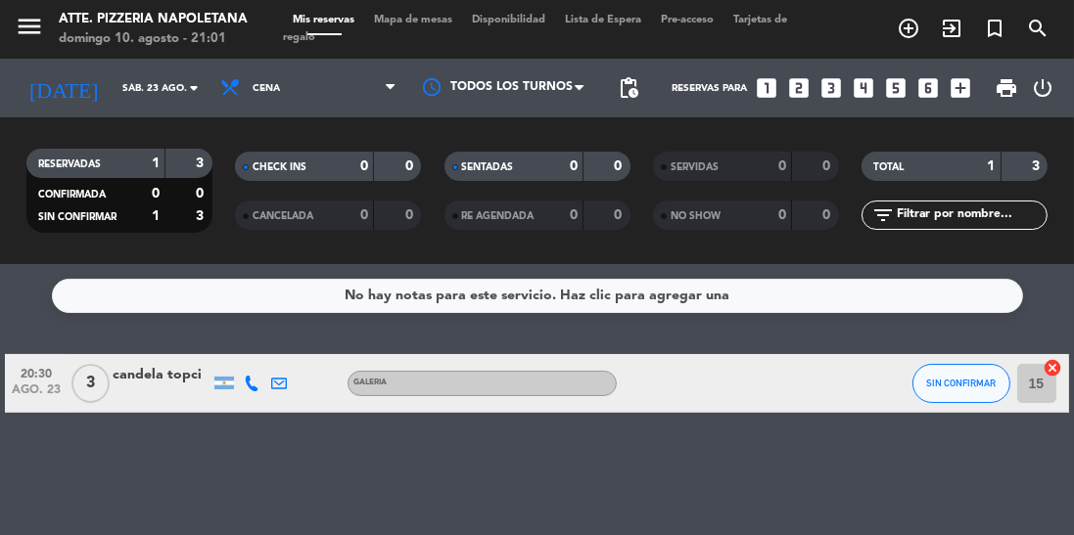
click at [165, 92] on input "sáb. 23 ago." at bounding box center [185, 88] width 144 height 30
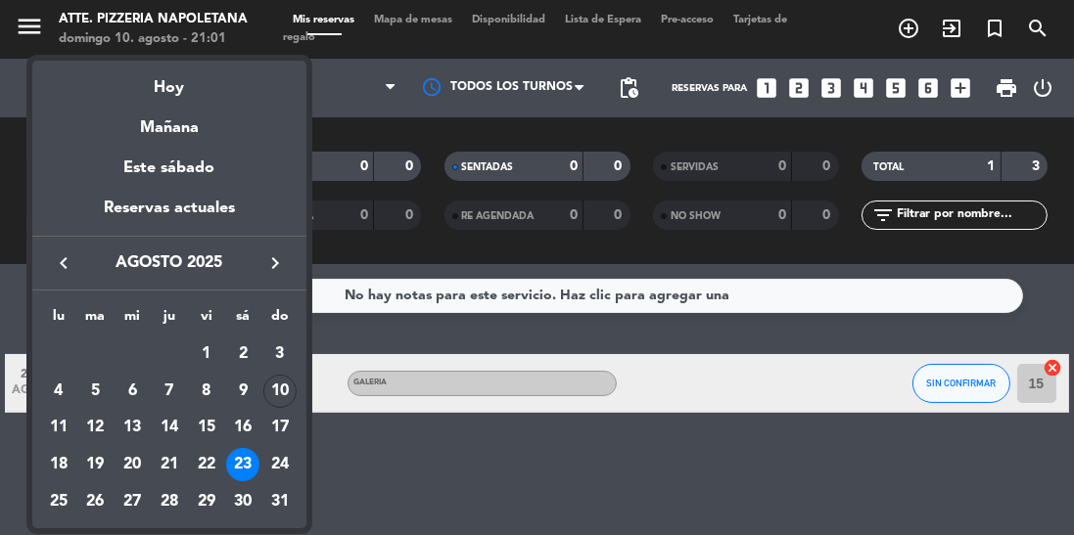
click at [282, 468] on div "24" at bounding box center [279, 464] width 33 height 33
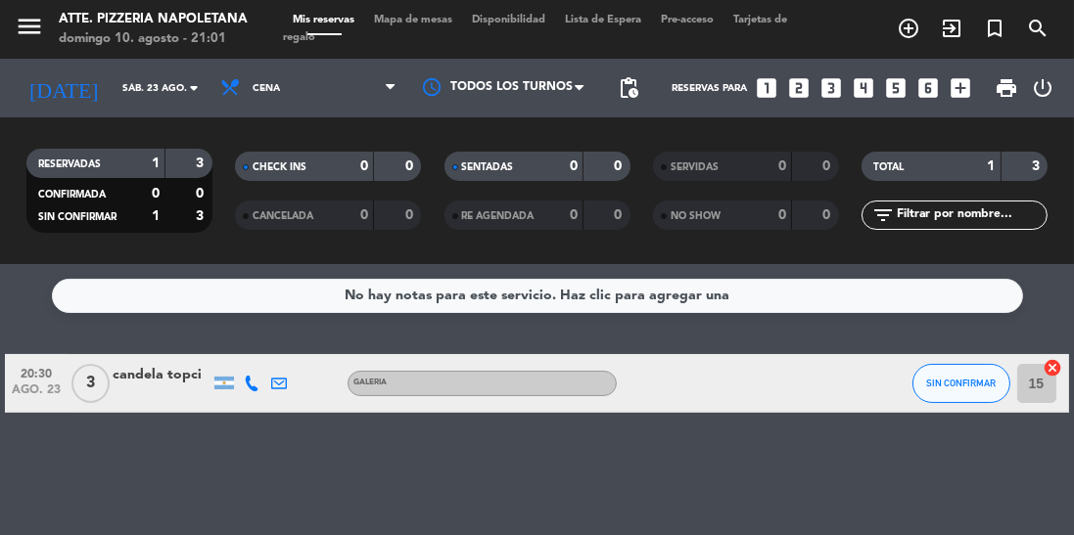
type input "dom. 24 ago."
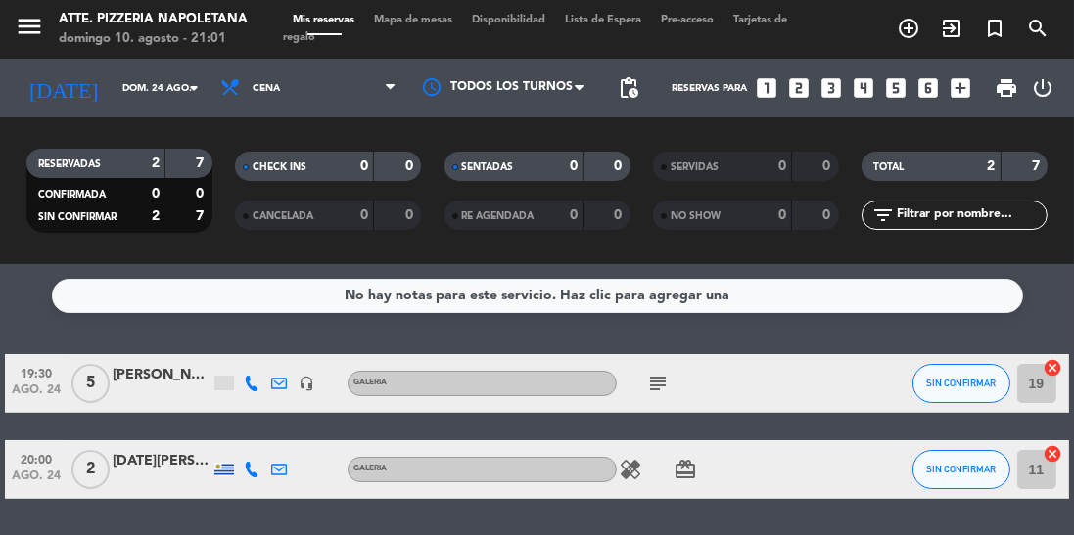
click at [666, 381] on icon "subject" at bounding box center [657, 383] width 23 height 23
click at [169, 372] on div "[PERSON_NAME]" at bounding box center [162, 375] width 98 height 23
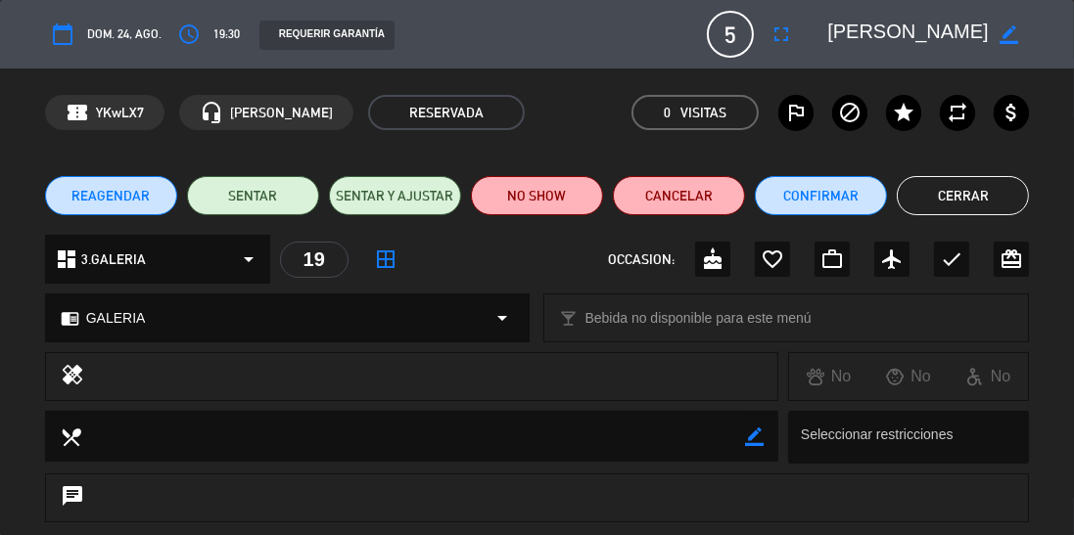
click at [983, 212] on button "Cerrar" at bounding box center [963, 195] width 132 height 39
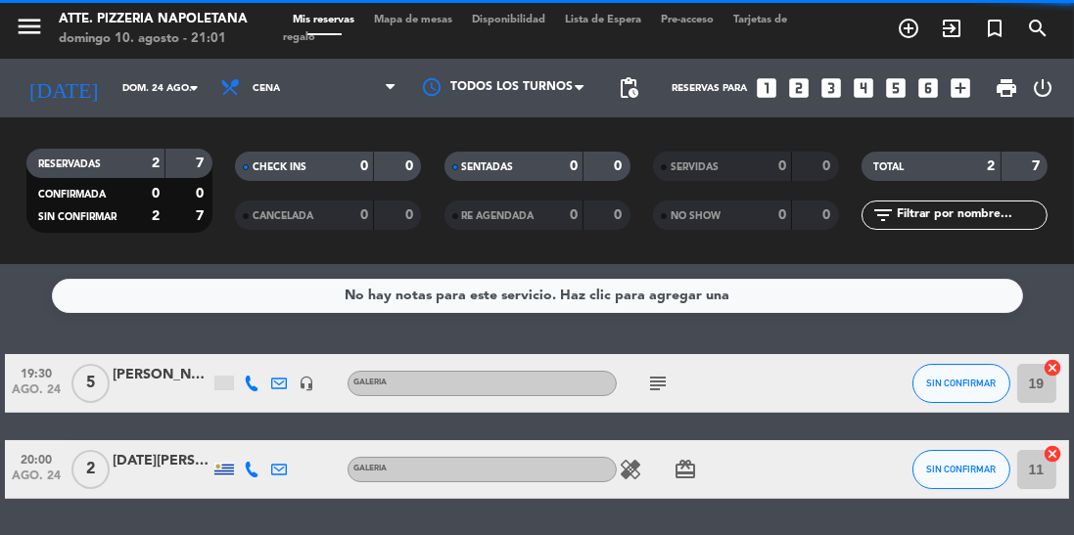
click at [403, 17] on span "Mapa de mesas" at bounding box center [413, 20] width 98 height 11
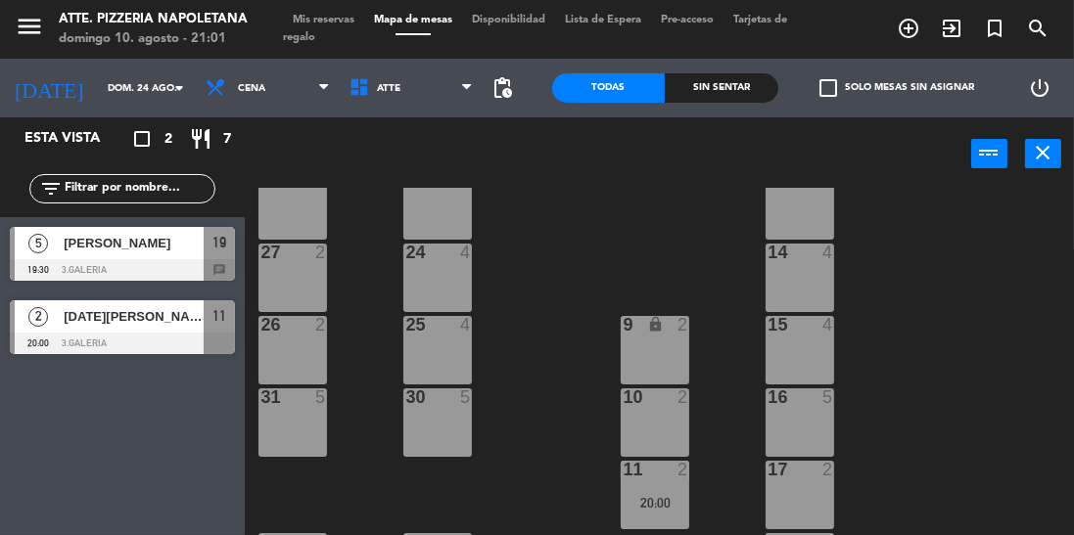
scroll to position [399, 0]
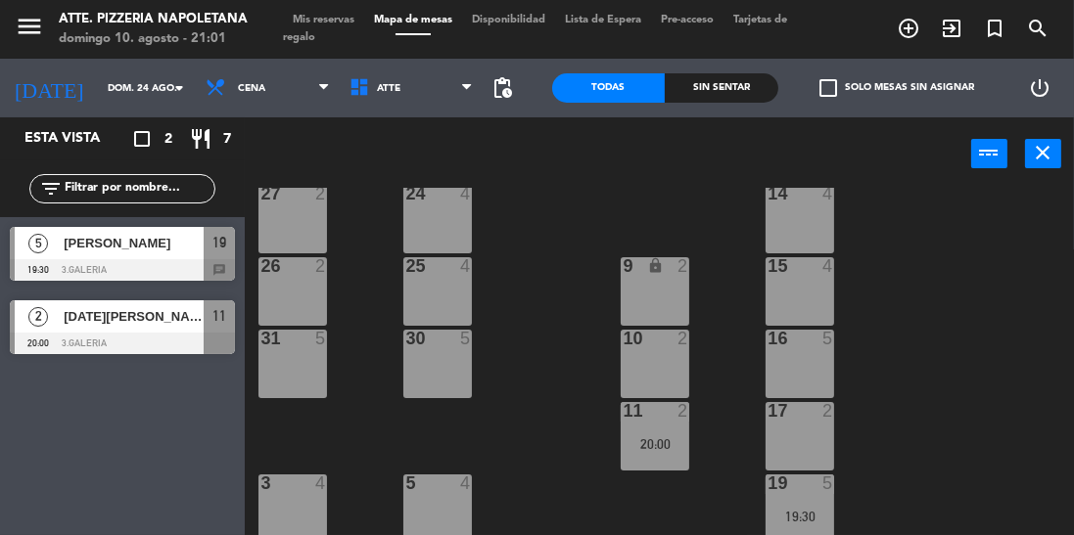
click at [783, 503] on div "19 5 19:30" at bounding box center [800, 509] width 69 height 69
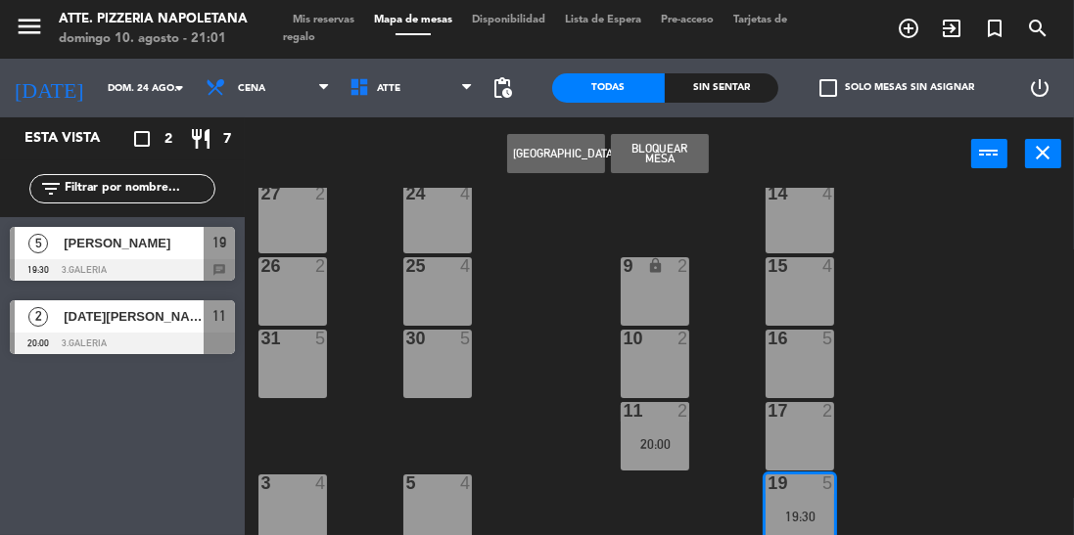
click at [775, 360] on div "16 5" at bounding box center [800, 364] width 69 height 69
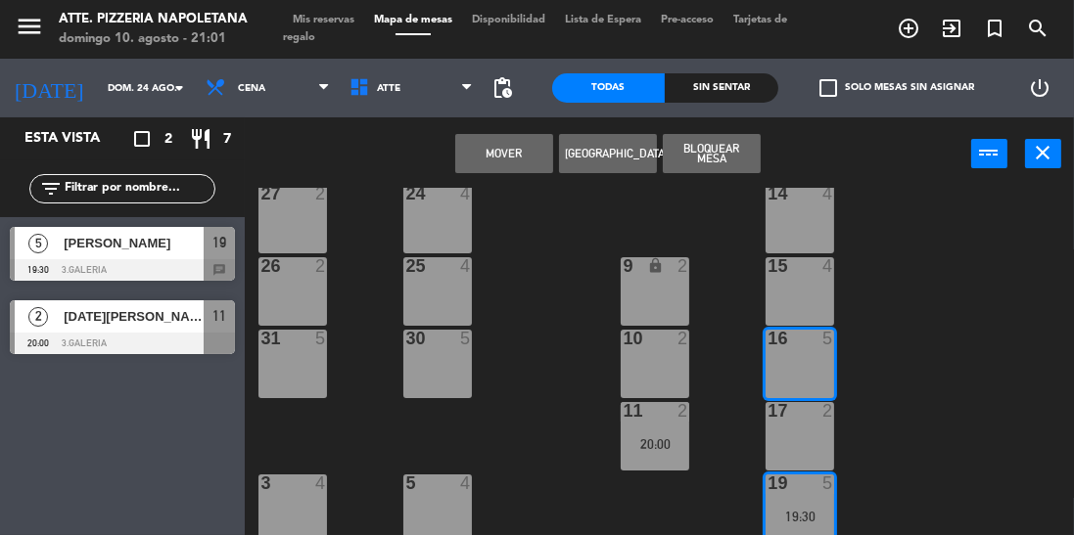
click at [517, 168] on button "Mover" at bounding box center [504, 153] width 98 height 39
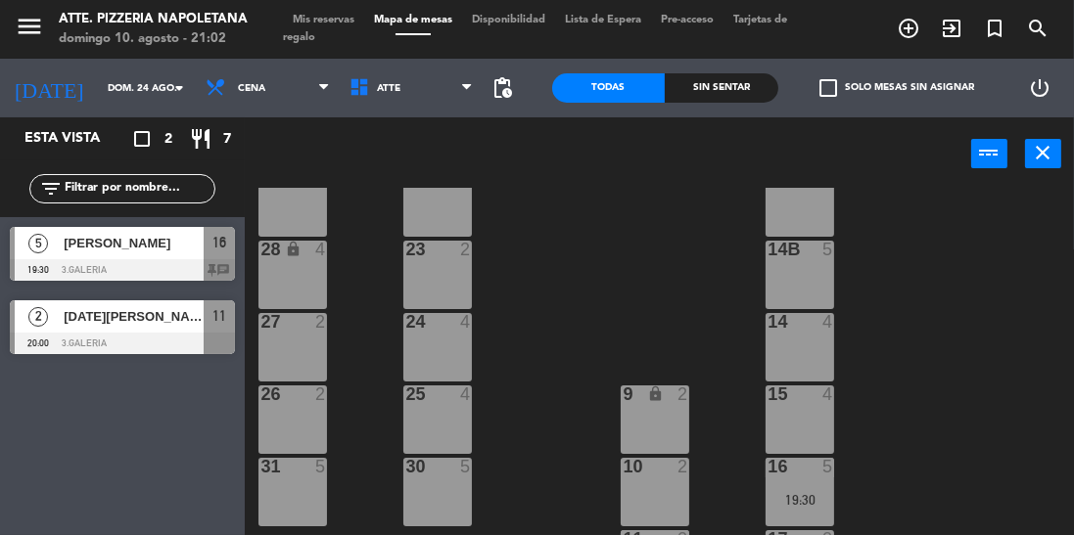
scroll to position [270, 0]
click at [773, 500] on div "19:30" at bounding box center [800, 501] width 69 height 14
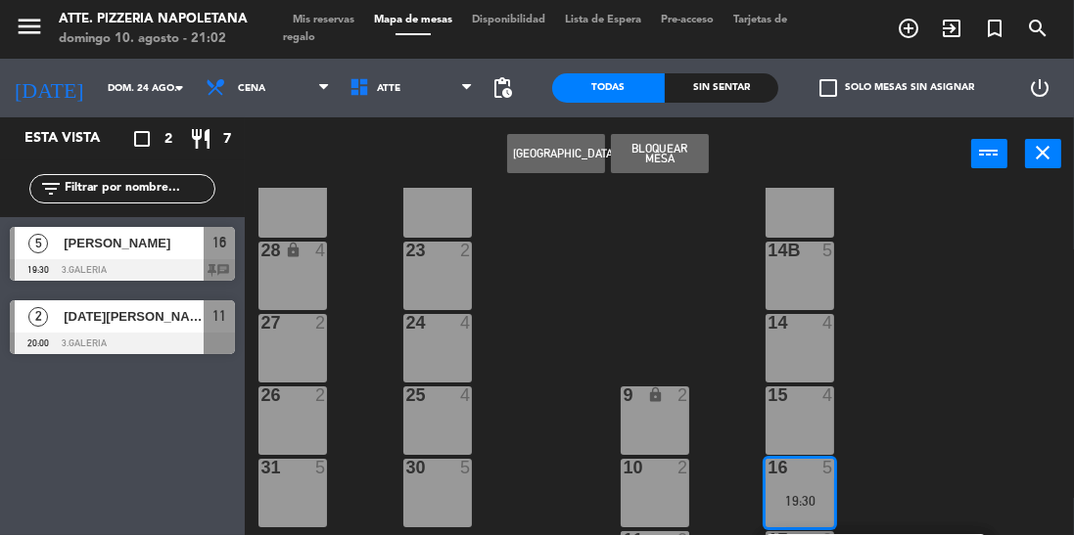
click at [771, 285] on div "14B 5" at bounding box center [800, 276] width 69 height 69
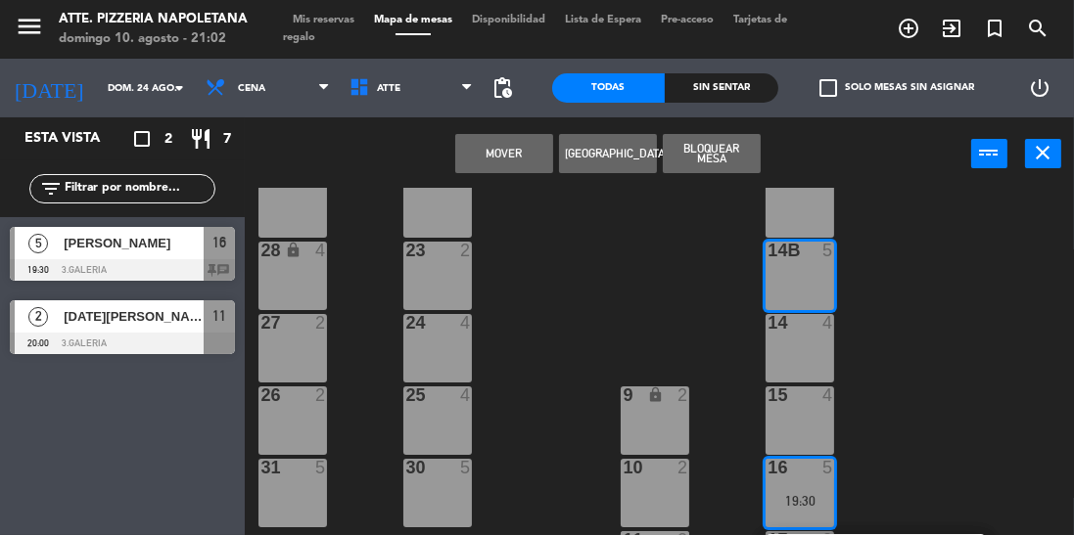
click at [497, 153] on button "Mover" at bounding box center [504, 153] width 98 height 39
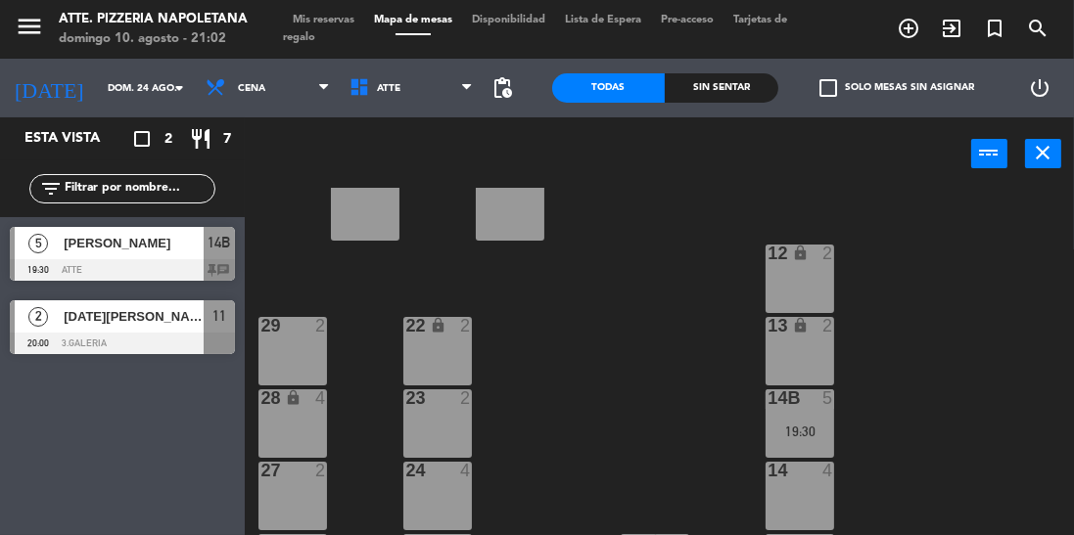
scroll to position [0, 0]
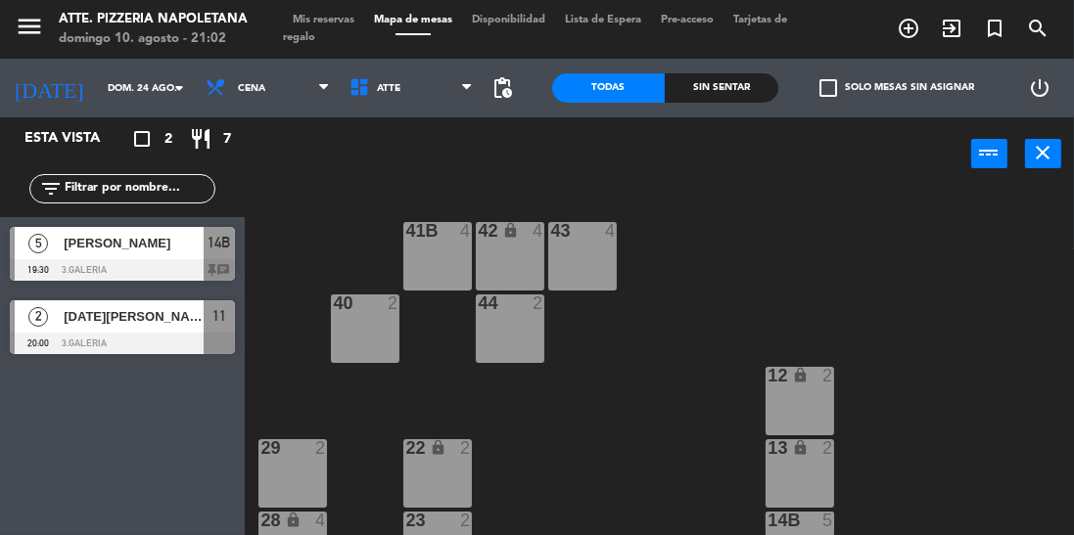
click at [336, 33] on span "Tarjetas de regalo" at bounding box center [535, 29] width 504 height 28
click at [317, 18] on span "Mis reservas" at bounding box center [323, 20] width 81 height 11
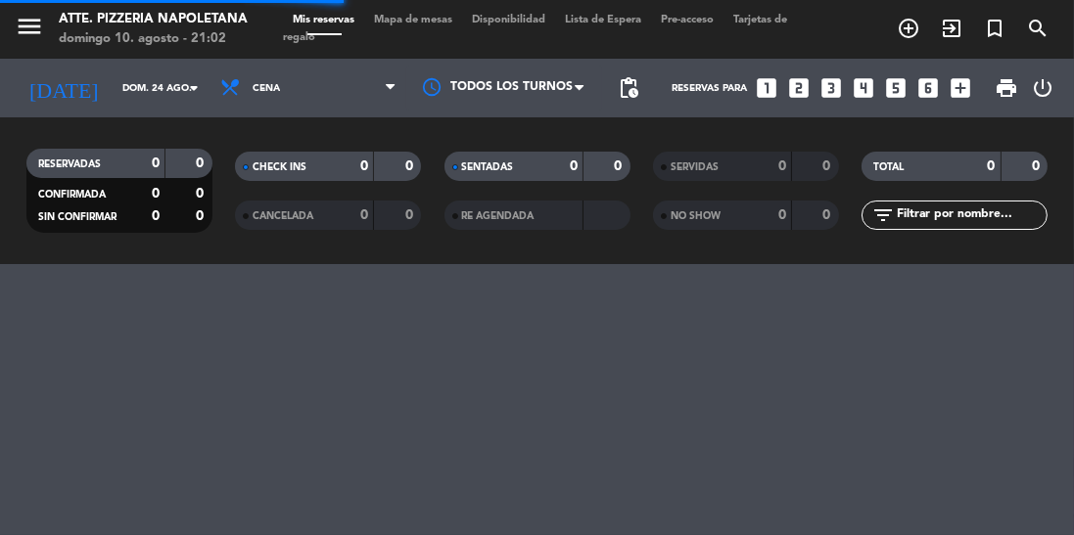
click at [129, 98] on input "dom. 24 ago." at bounding box center [185, 88] width 144 height 30
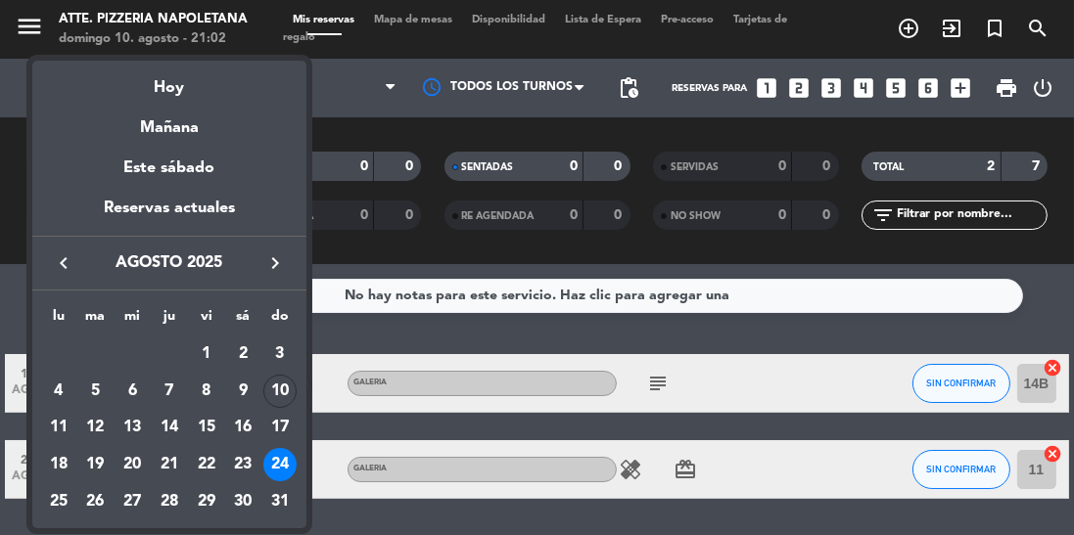
click at [90, 503] on div "26" at bounding box center [95, 502] width 33 height 33
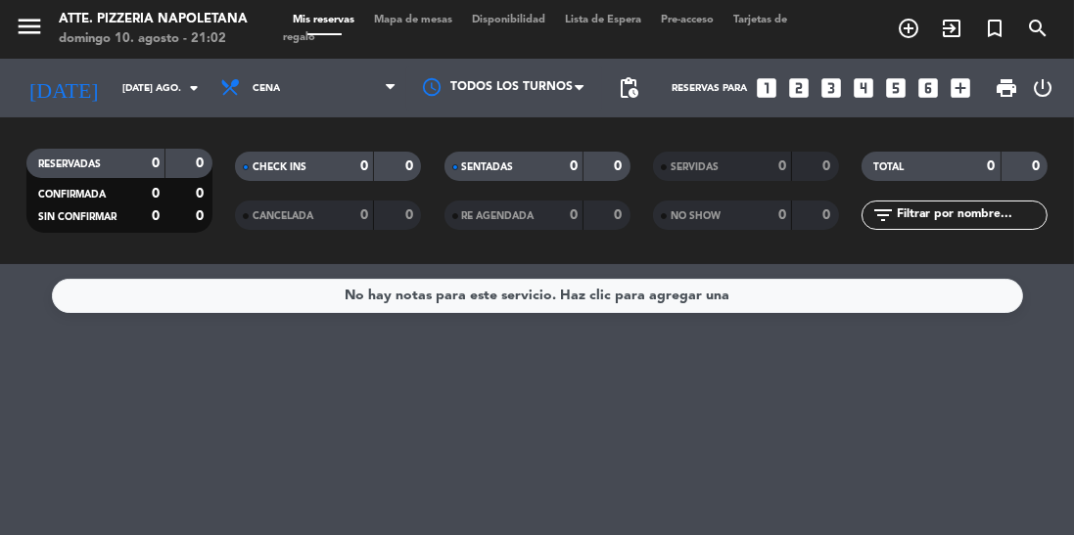
click at [142, 102] on input "[DATE] ago." at bounding box center [185, 88] width 144 height 30
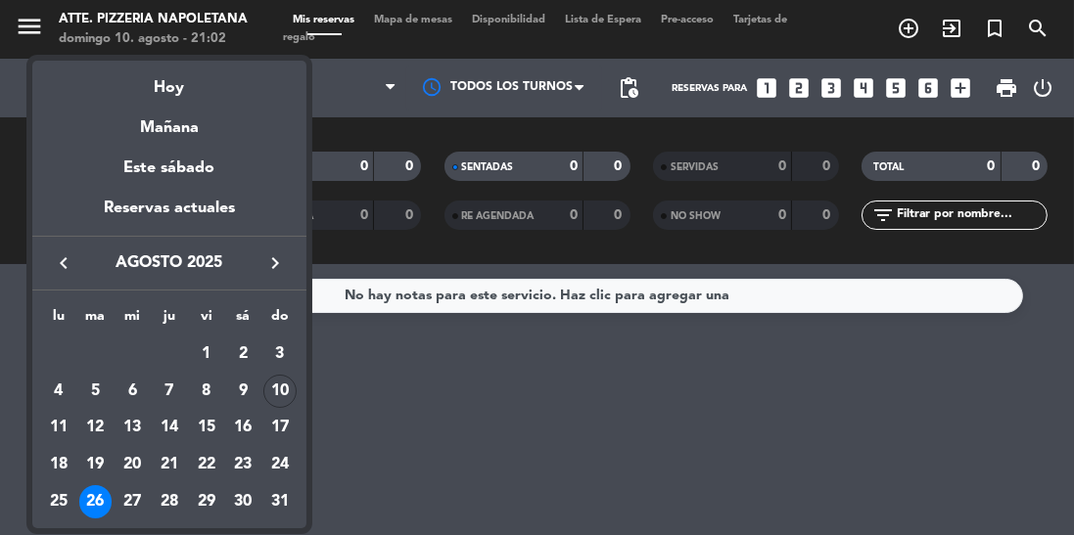
click at [129, 505] on div "27" at bounding box center [132, 502] width 33 height 33
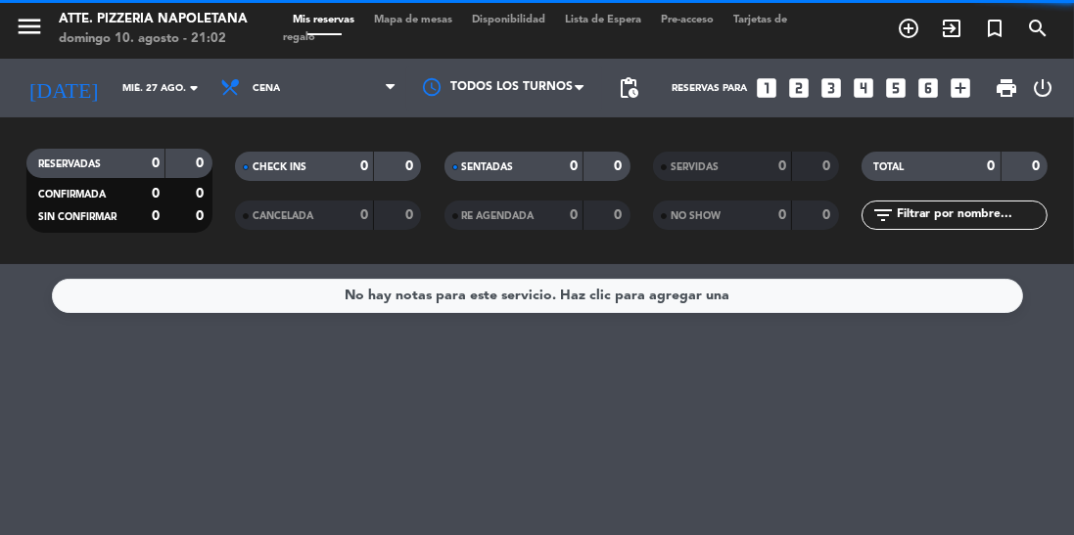
click at [113, 100] on input "mié. 27 ago." at bounding box center [185, 88] width 144 height 30
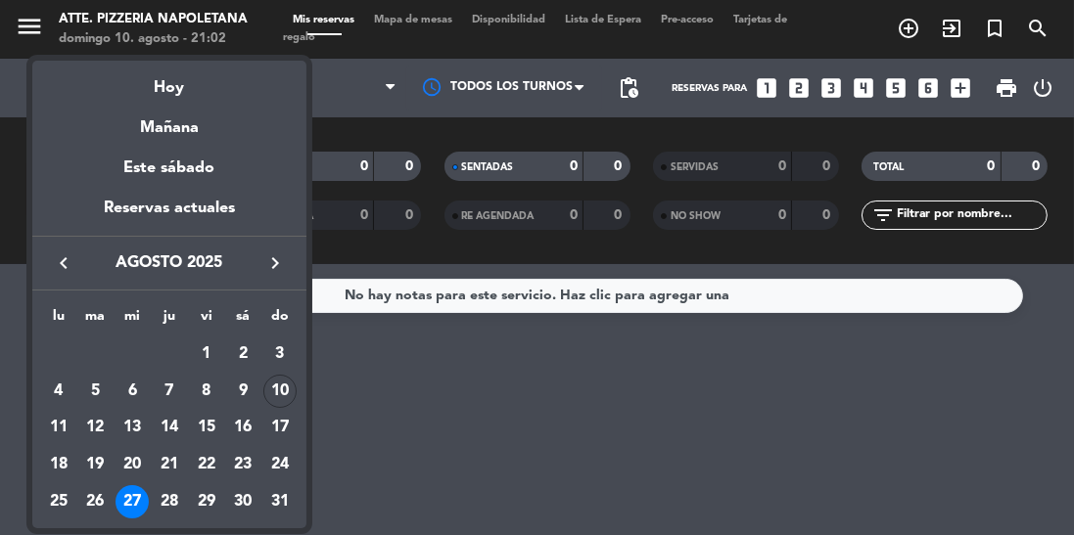
click at [164, 491] on div "28" at bounding box center [169, 502] width 33 height 33
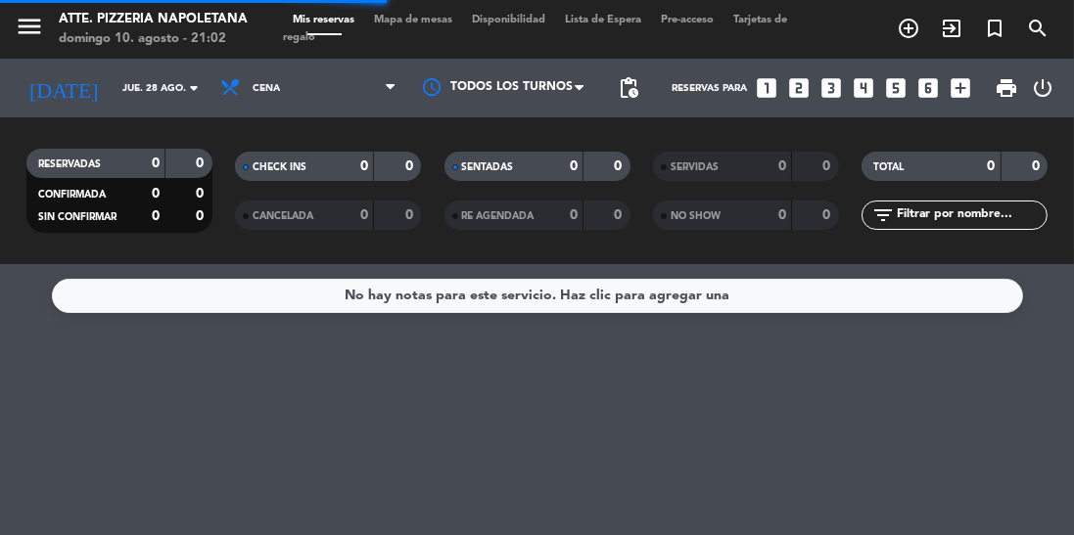
click at [113, 92] on input "jue. 28 ago." at bounding box center [185, 88] width 144 height 30
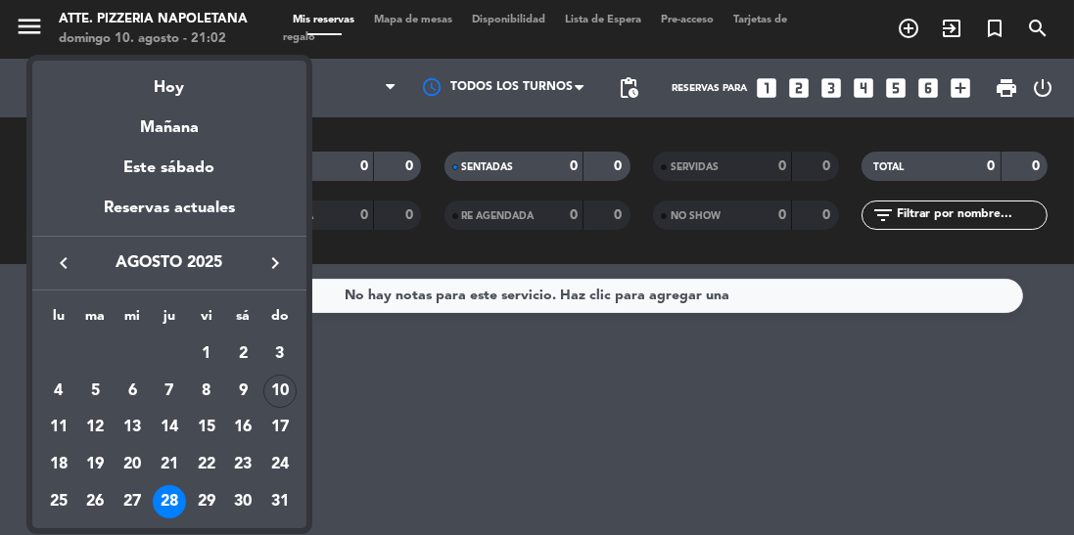
click at [197, 497] on div "29" at bounding box center [206, 502] width 33 height 33
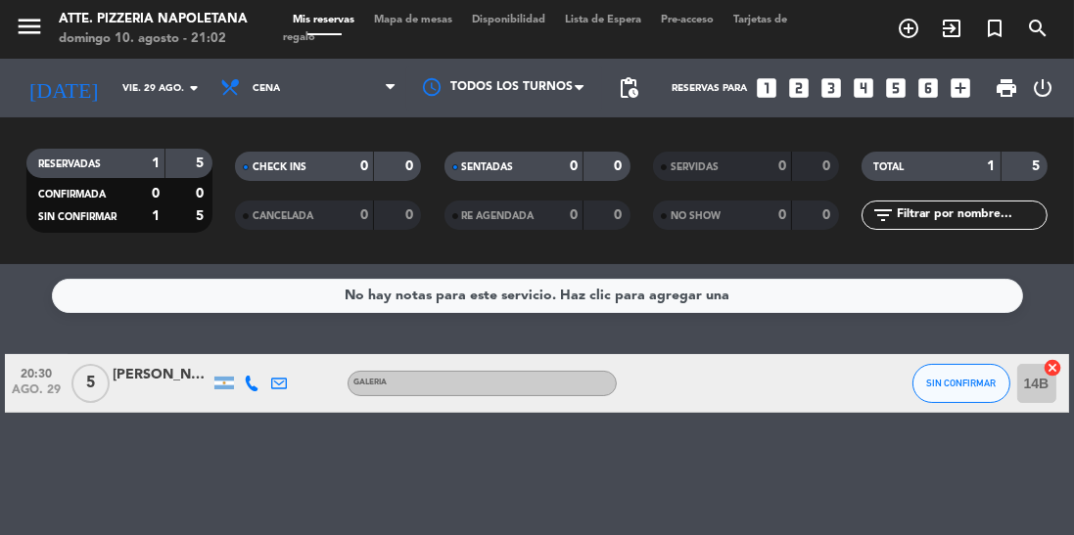
click at [113, 90] on input "vie. 29 ago." at bounding box center [185, 88] width 144 height 30
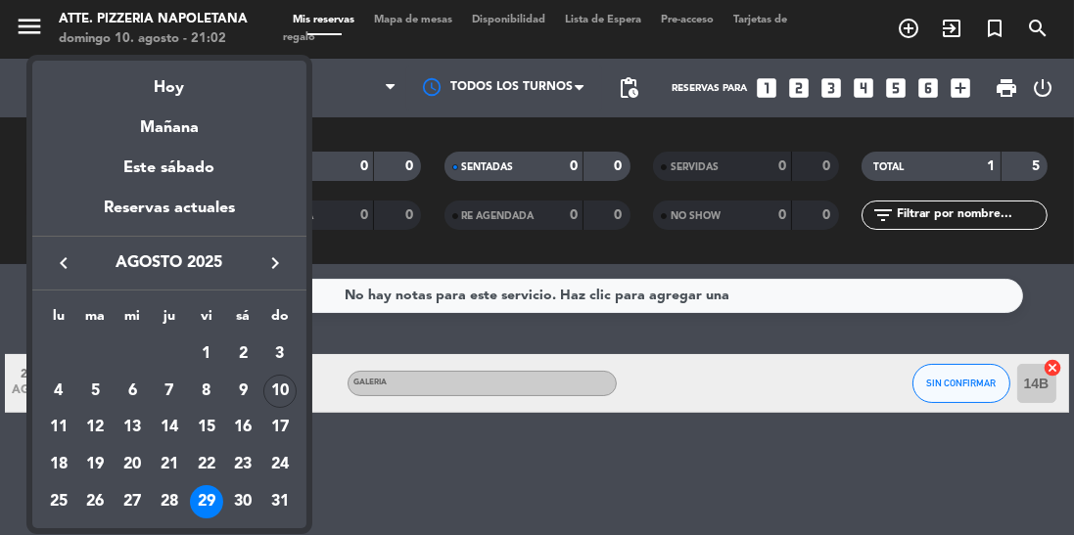
click at [237, 494] on div "30" at bounding box center [242, 502] width 33 height 33
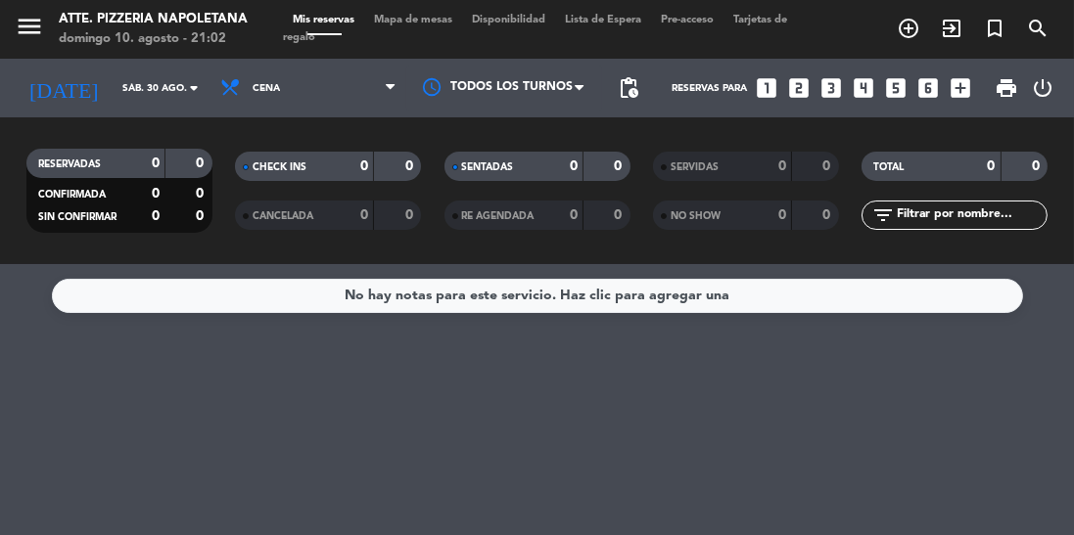
click at [113, 88] on input "sáb. 30 ago." at bounding box center [185, 88] width 144 height 30
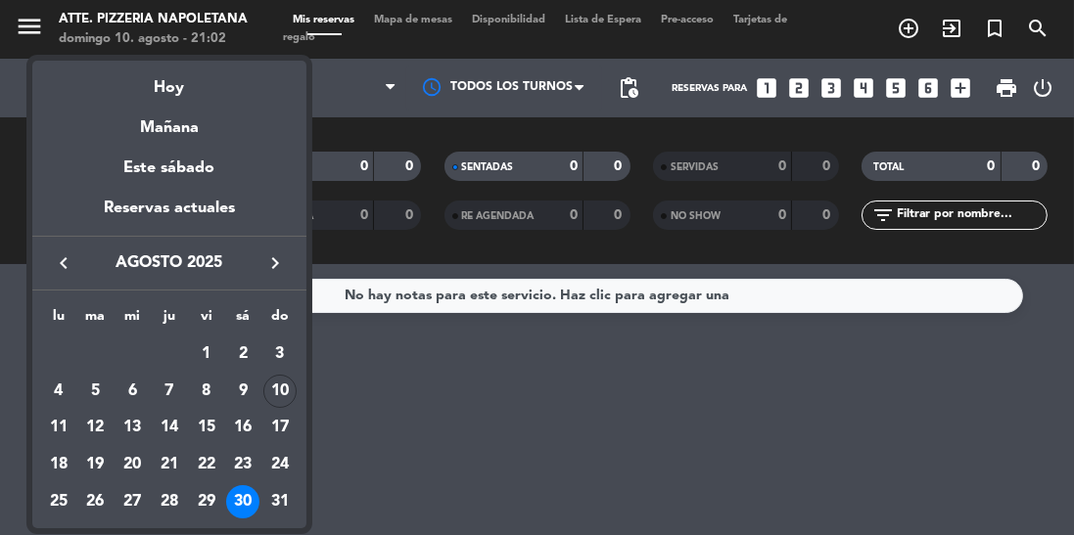
click at [268, 496] on div "31" at bounding box center [279, 502] width 33 height 33
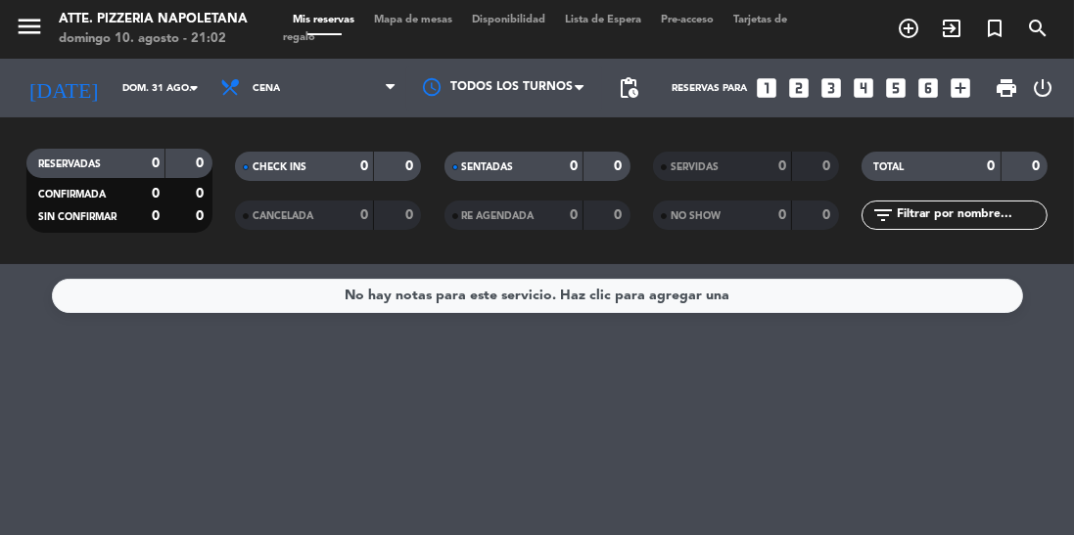
click at [113, 99] on input "dom. 31 ago." at bounding box center [185, 88] width 144 height 30
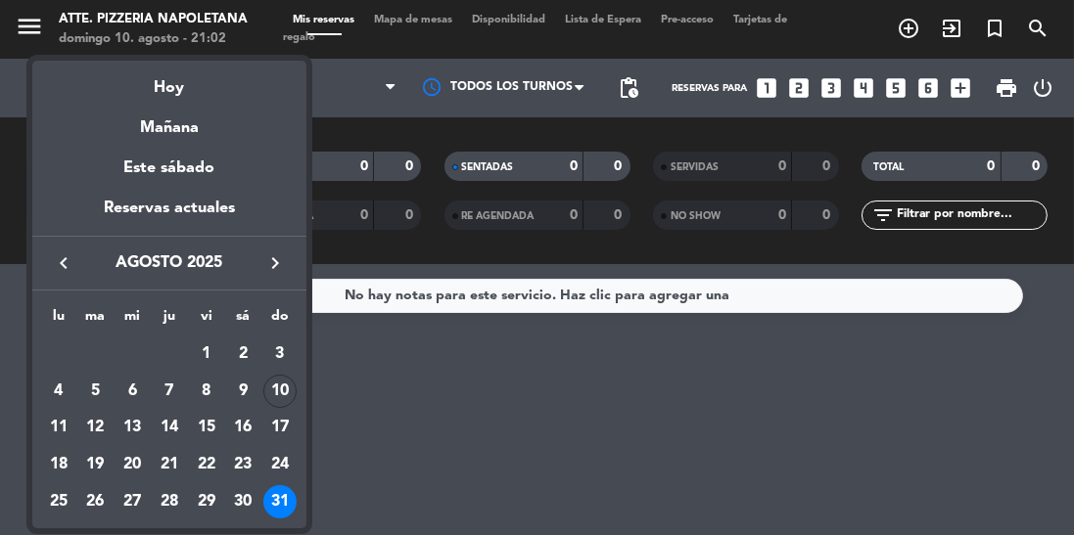
click at [264, 272] on icon "keyboard_arrow_right" at bounding box center [274, 263] width 23 height 23
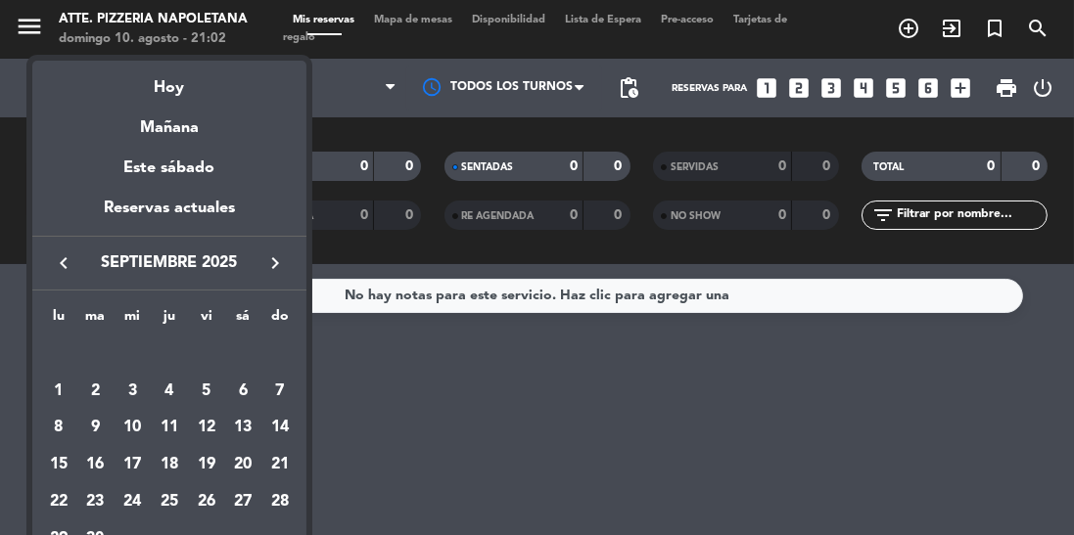
click at [92, 393] on div "2" at bounding box center [95, 391] width 33 height 33
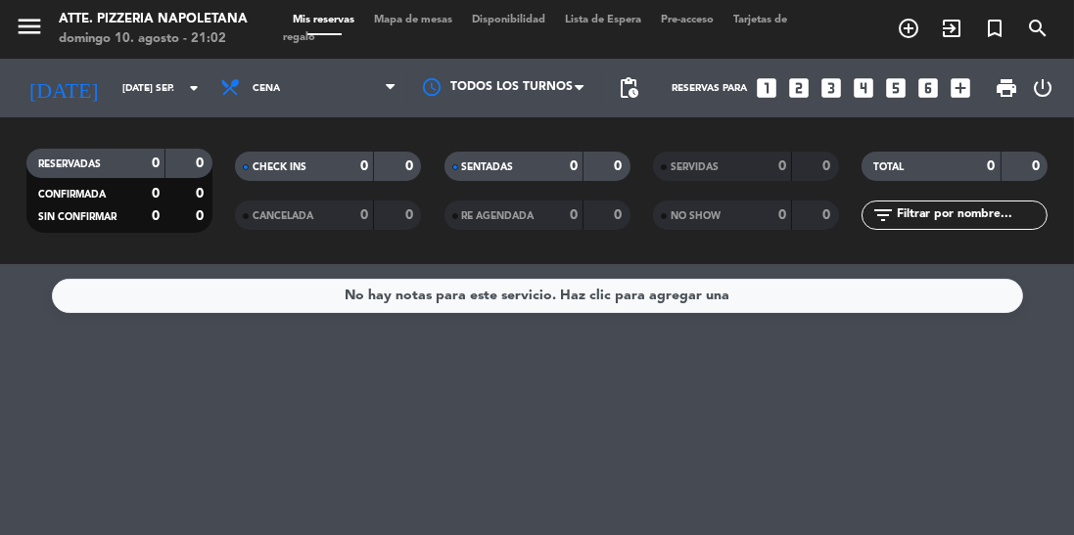
click at [113, 83] on input "[DATE] sep." at bounding box center [185, 88] width 144 height 30
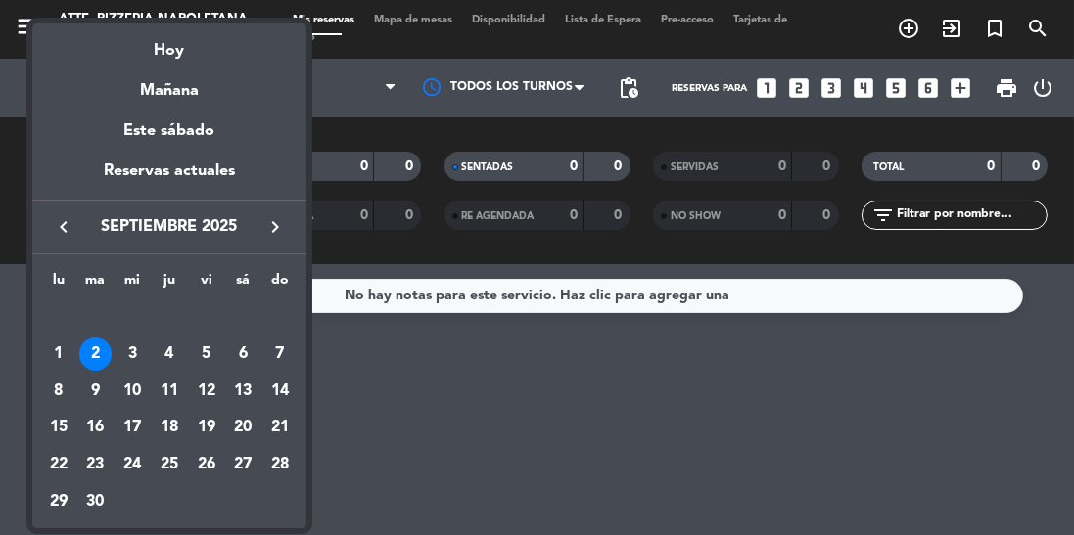
click at [172, 348] on div "4" at bounding box center [169, 354] width 33 height 33
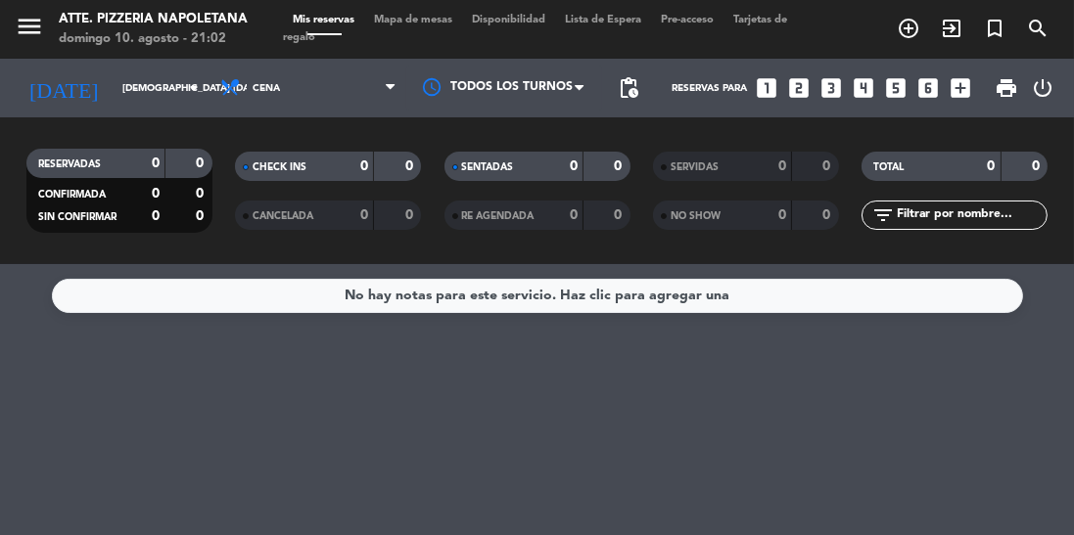
click at [113, 91] on input "[DEMOGRAPHIC_DATA] [DATE]" at bounding box center [185, 88] width 144 height 30
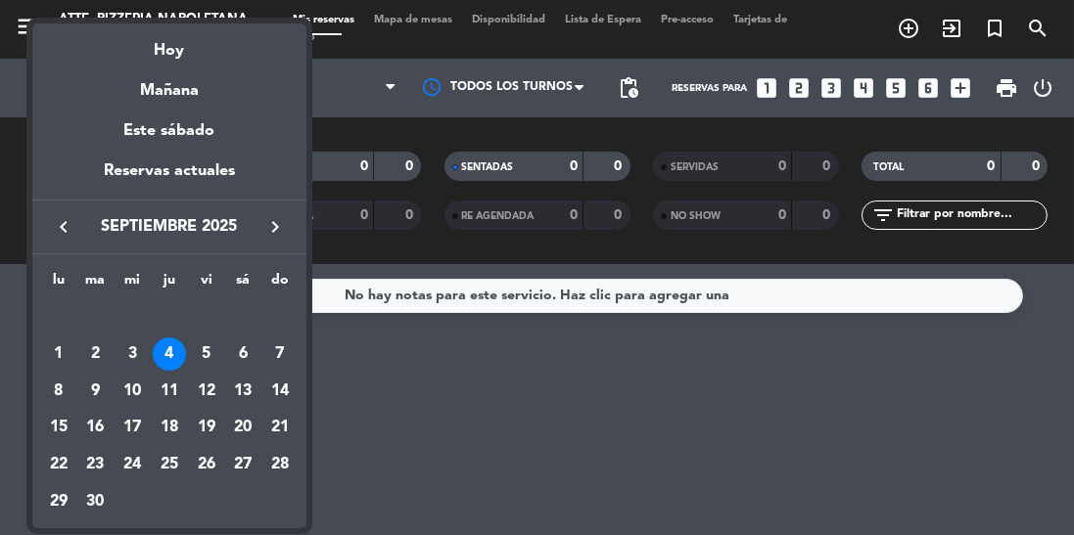
click at [202, 356] on div "5" at bounding box center [206, 354] width 33 height 33
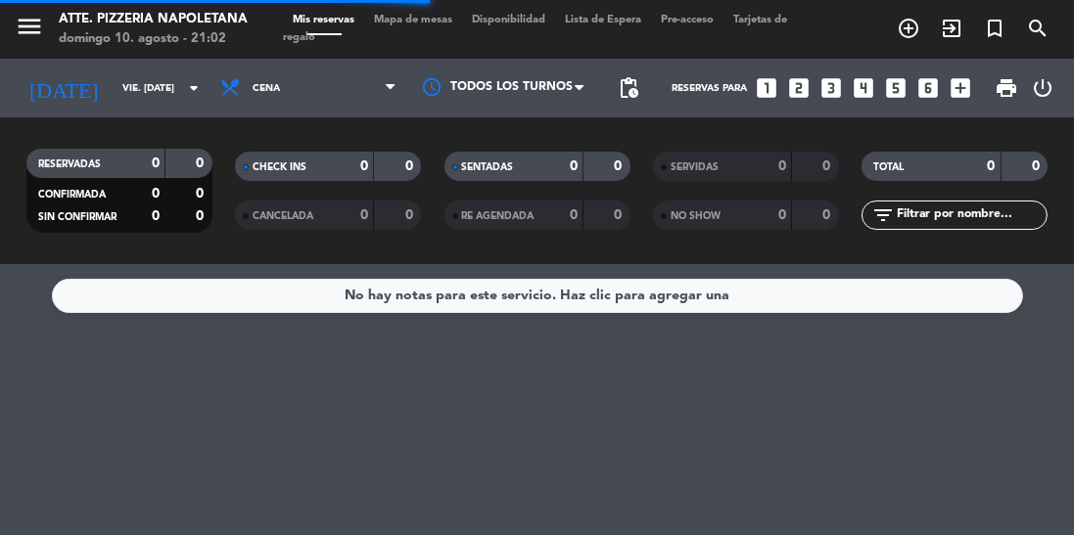
click at [113, 91] on input "vie. [DATE]" at bounding box center [185, 88] width 144 height 30
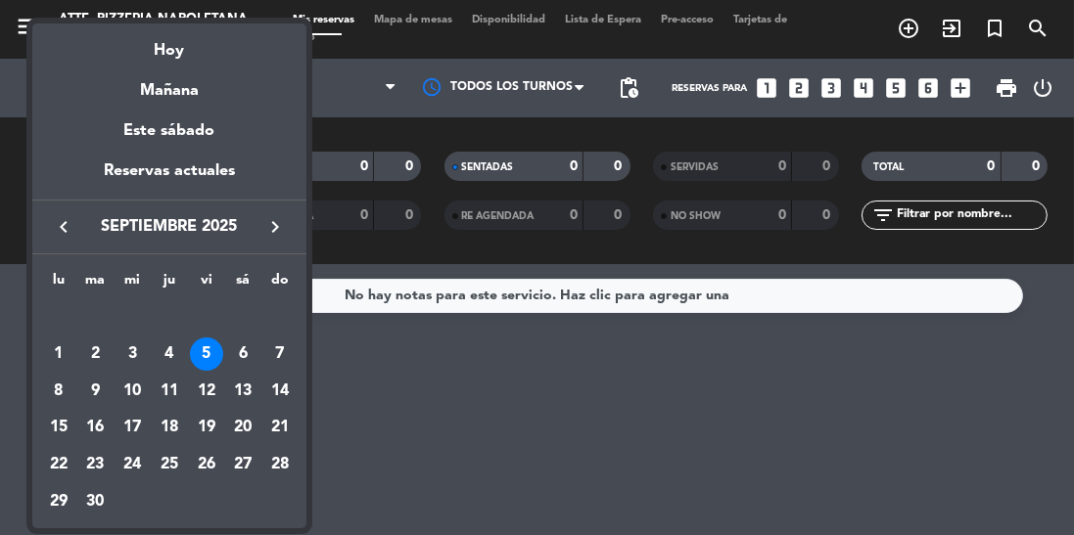
click at [243, 365] on div "6" at bounding box center [242, 354] width 33 height 33
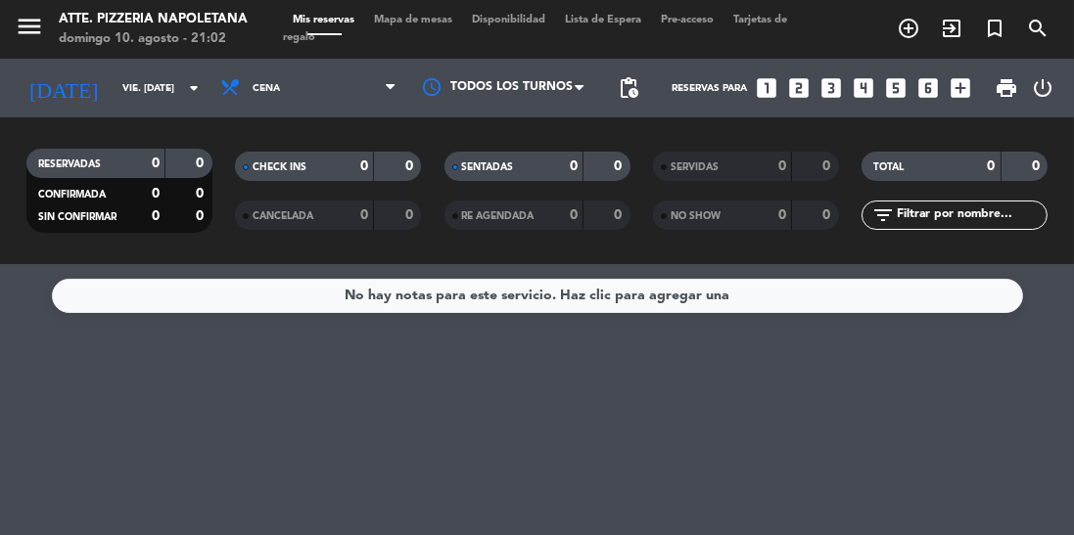
type input "sáb. [DATE]"
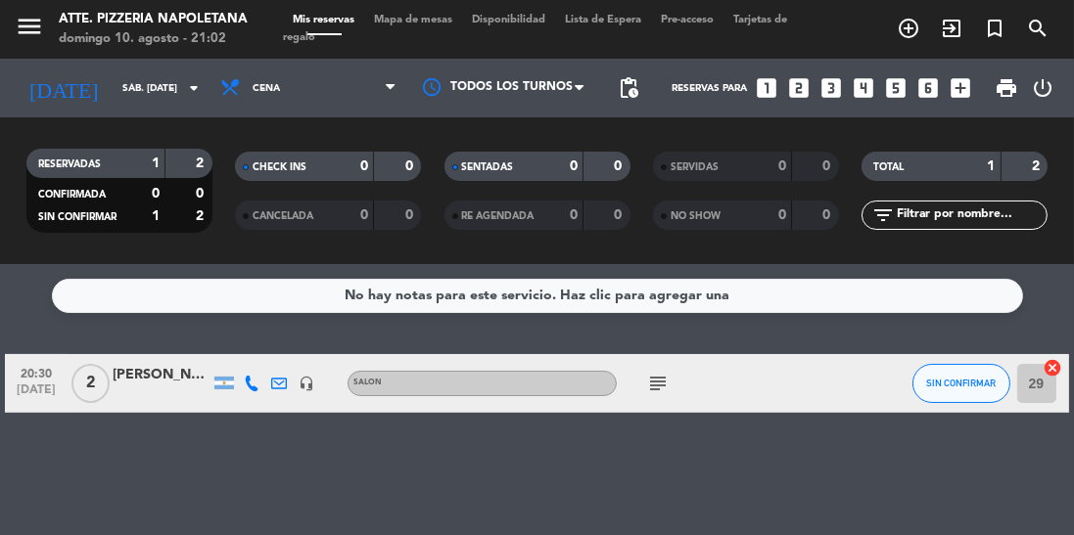
click at [152, 390] on div at bounding box center [162, 395] width 98 height 16
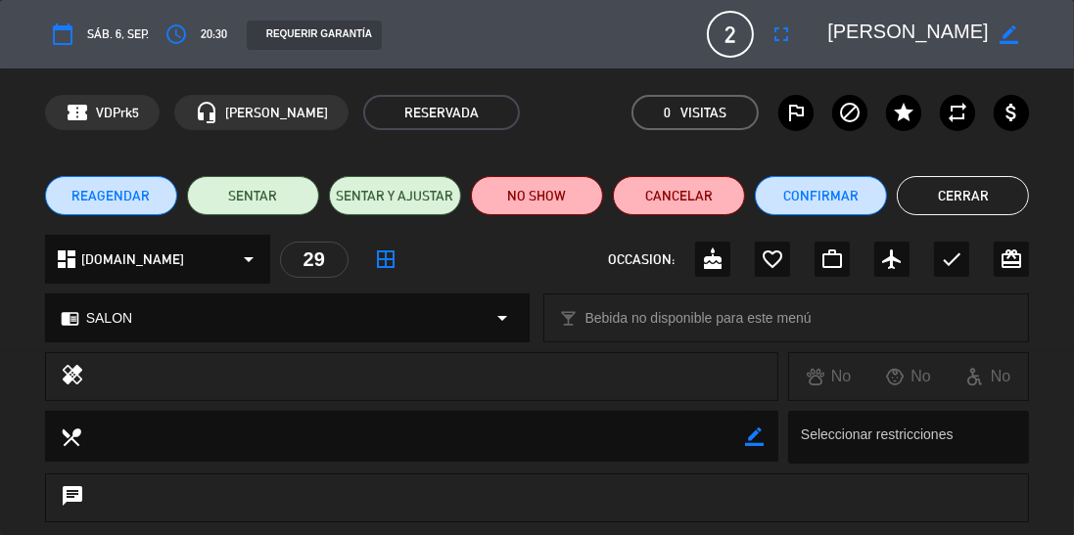
click at [937, 197] on button "Cerrar" at bounding box center [963, 195] width 132 height 39
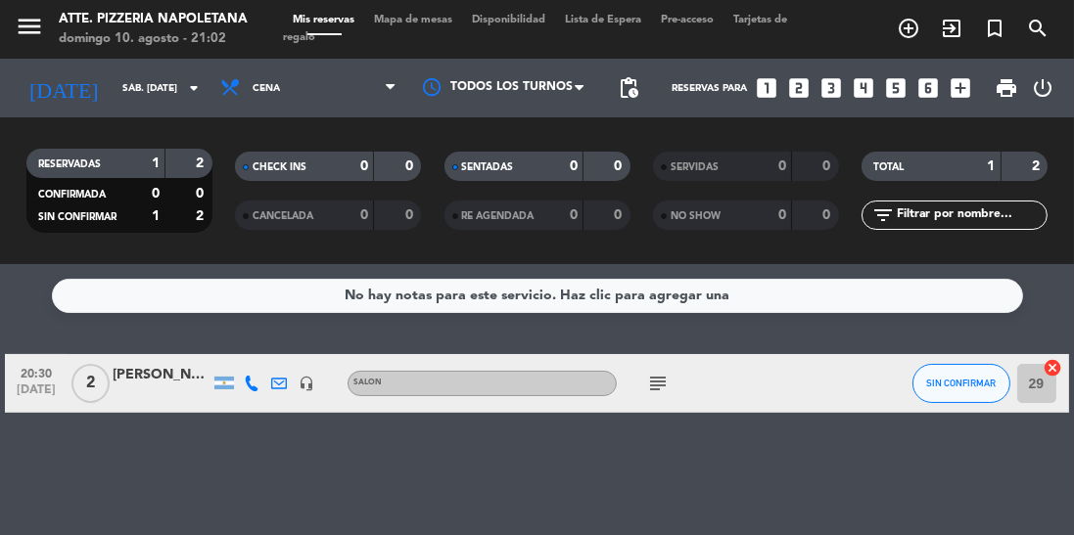
click at [436, 20] on span "Mapa de mesas" at bounding box center [413, 20] width 98 height 11
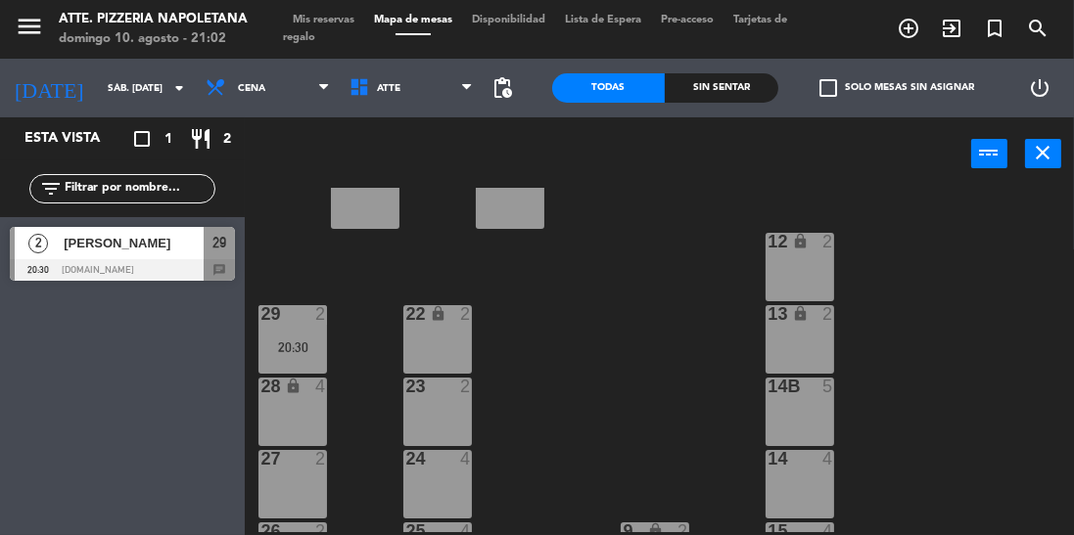
scroll to position [217, 0]
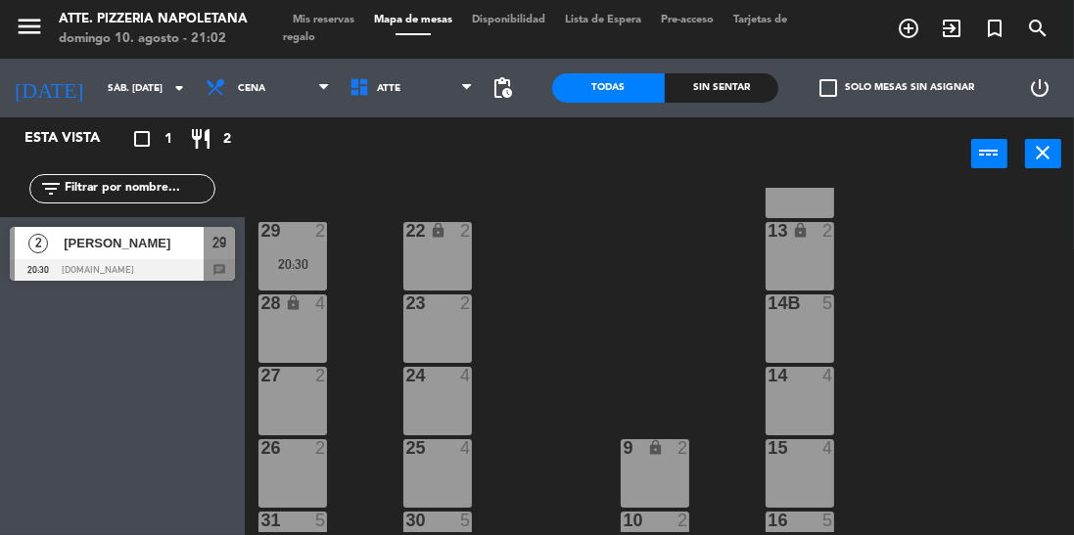
click at [302, 456] on div "26 2" at bounding box center [292, 450] width 69 height 20
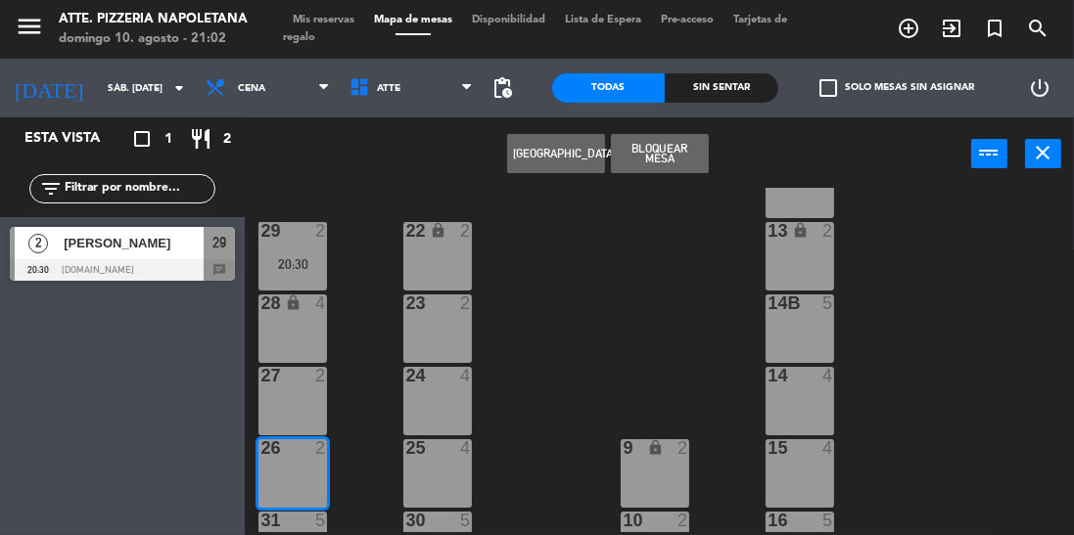
click at [291, 240] on div "29 2" at bounding box center [292, 232] width 69 height 20
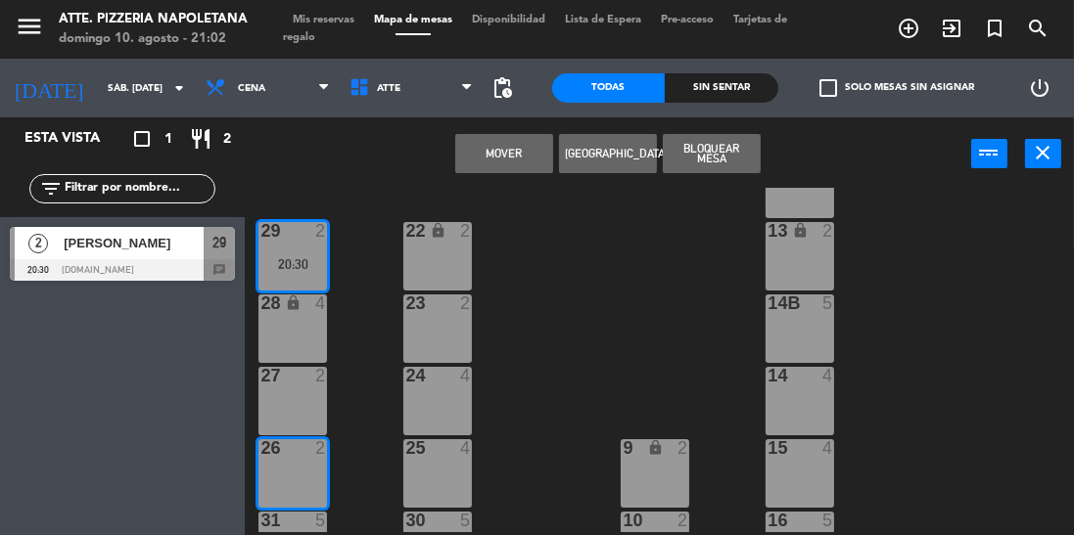
click at [478, 163] on button "Mover" at bounding box center [504, 153] width 98 height 39
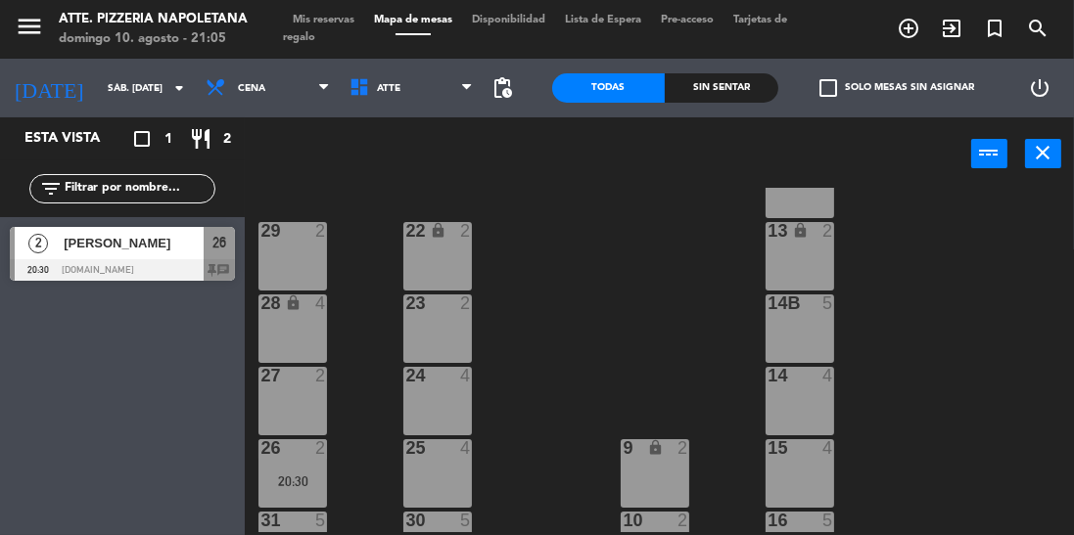
click at [23, 27] on icon "menu" at bounding box center [29, 26] width 29 height 29
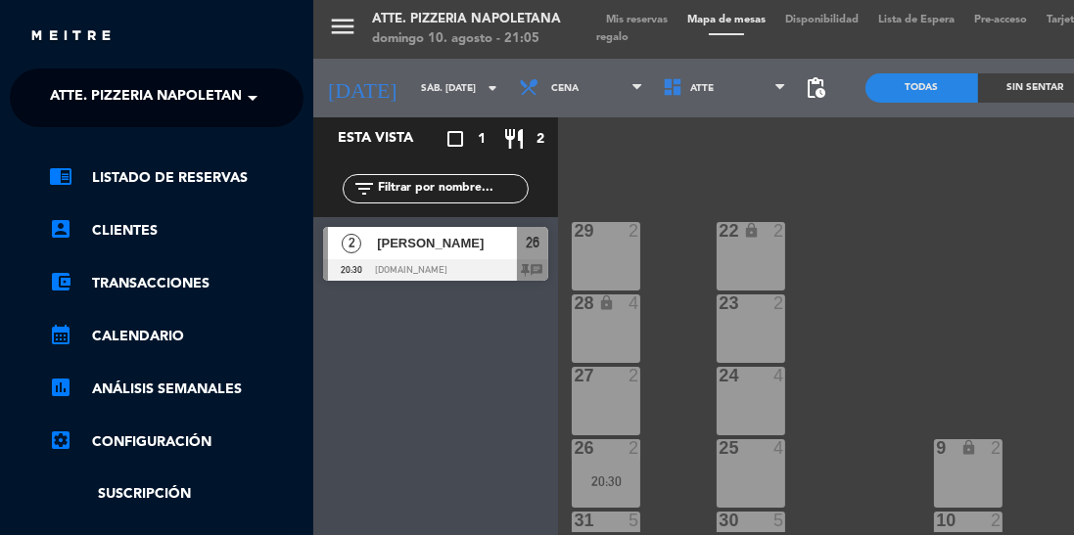
click at [333, 151] on div "Esta vista crop_square 1 restaurant 2" at bounding box center [435, 138] width 245 height 43
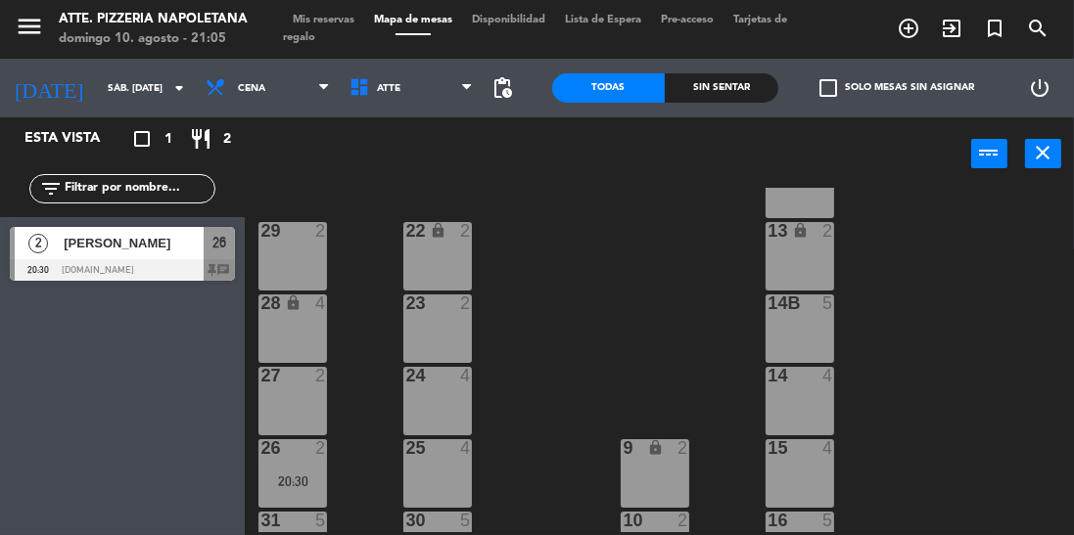
click at [137, 75] on input "sáb. [DATE]" at bounding box center [170, 88] width 144 height 30
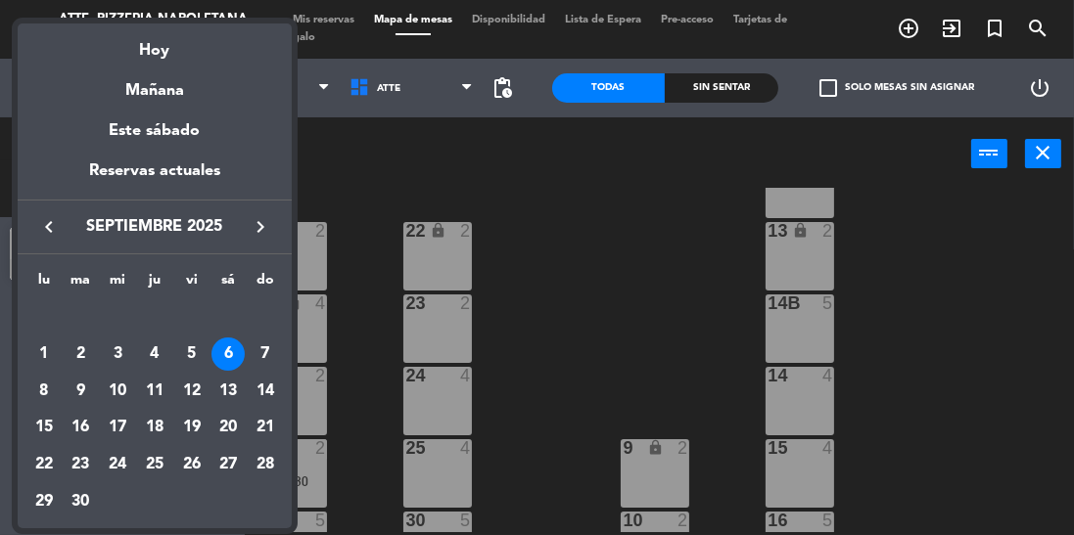
click at [147, 56] on div "Hoy" at bounding box center [155, 43] width 274 height 40
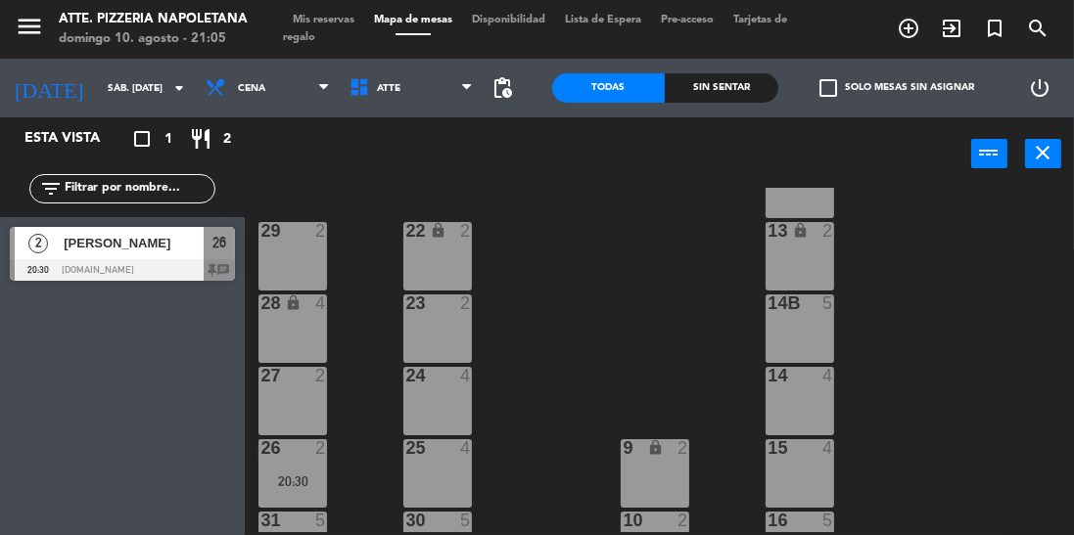
type input "dom. 10 ago."
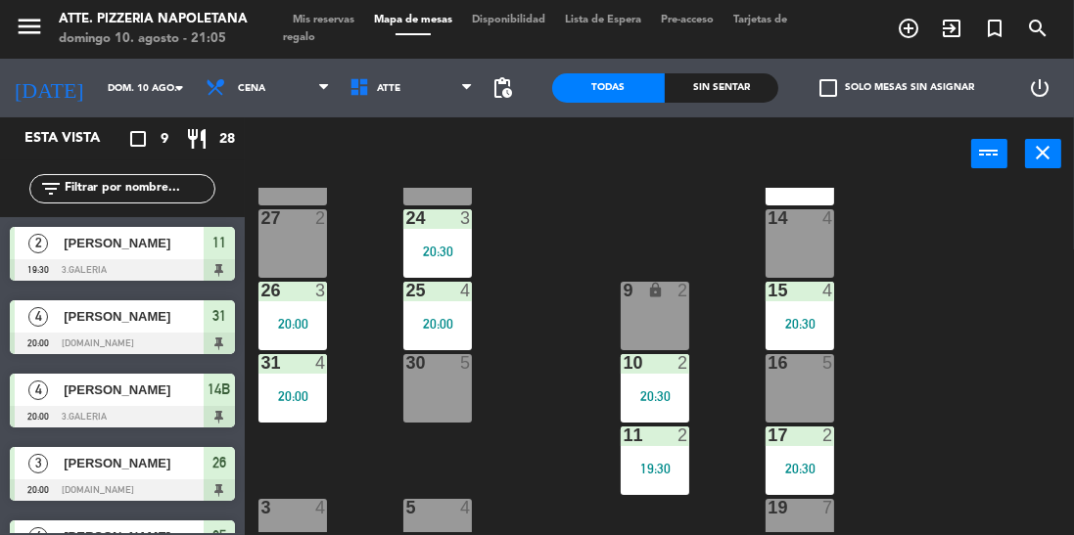
scroll to position [407, 0]
